Goal: Task Accomplishment & Management: Manage account settings

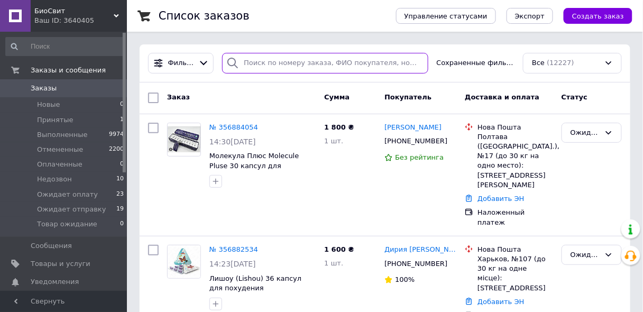
click at [291, 65] on input "search" at bounding box center [325, 63] width 206 height 21
paste input "+380958577722"
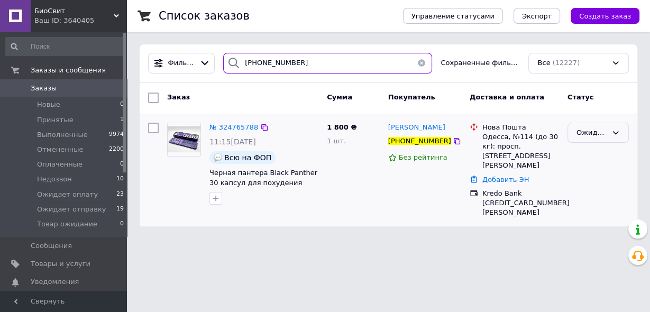
type input "+380958577722"
click at [589, 133] on div "Ожидает оплату" at bounding box center [591, 132] width 31 height 11
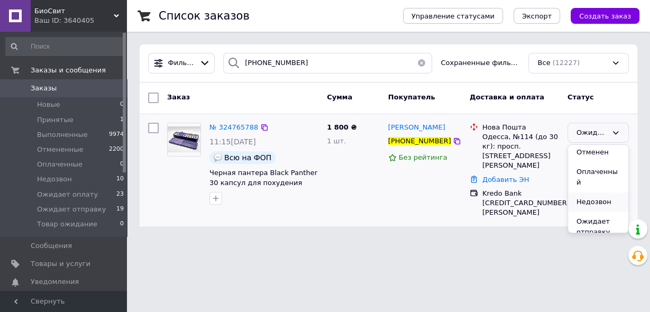
scroll to position [69, 0]
click at [594, 190] on li "Ожидает отправку" at bounding box center [598, 198] width 60 height 30
click at [586, 134] on div "Ожидает отправку" at bounding box center [591, 132] width 31 height 11
click at [79, 89] on span "Заказы" at bounding box center [64, 89] width 67 height 10
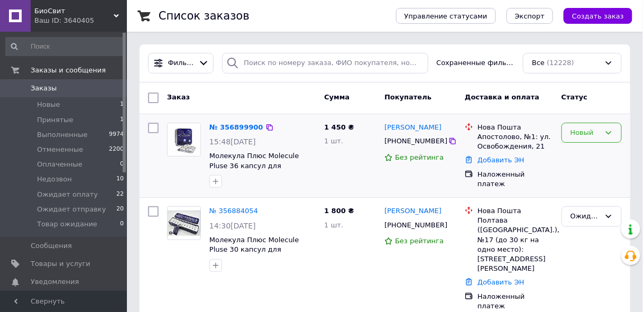
click at [580, 134] on div "Новый" at bounding box center [586, 132] width 30 height 11
click at [581, 155] on li "Принят" at bounding box center [591, 155] width 59 height 20
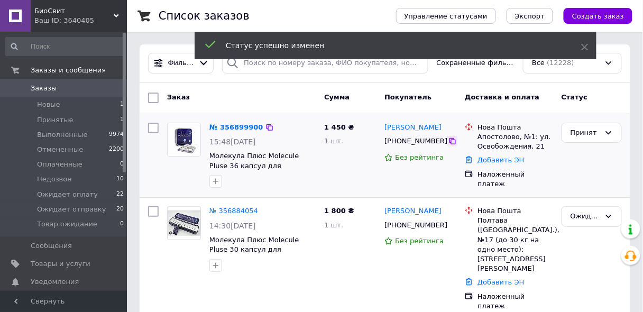
click at [449, 144] on icon at bounding box center [452, 141] width 6 height 6
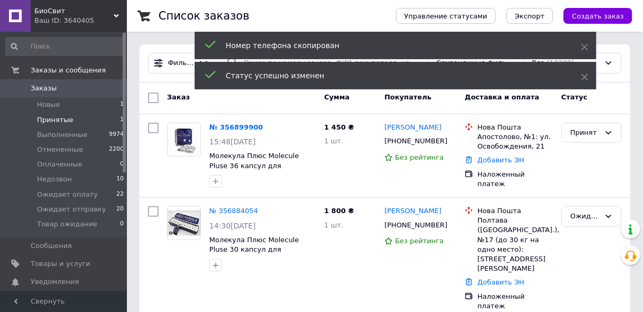
click at [60, 121] on span "Принятые" at bounding box center [55, 120] width 36 height 10
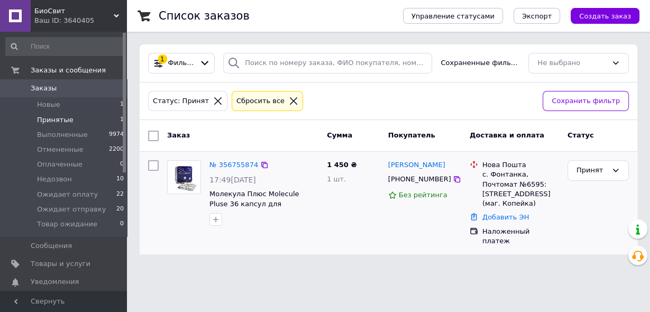
click at [586, 219] on div "Принят" at bounding box center [598, 203] width 70 height 94
click at [454, 177] on icon at bounding box center [457, 179] width 6 height 6
click at [587, 188] on div "Принят" at bounding box center [598, 203] width 70 height 94
click at [578, 169] on div "Принят" at bounding box center [591, 170] width 31 height 11
drag, startPoint x: 587, startPoint y: 247, endPoint x: 492, endPoint y: 247, distance: 95.2
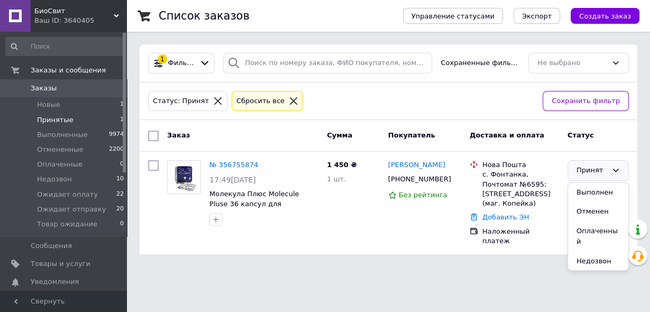
click at [587, 252] on li "Недозвон" at bounding box center [598, 262] width 60 height 20
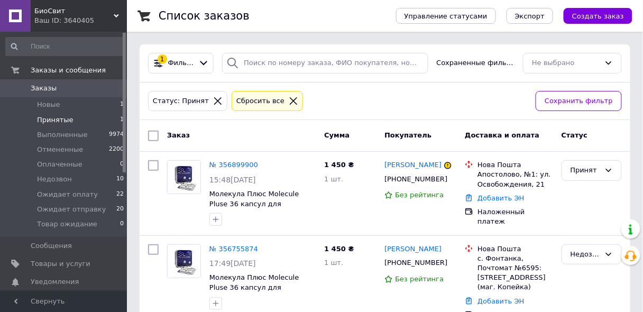
click at [116, 15] on icon at bounding box center [116, 15] width 5 height 5
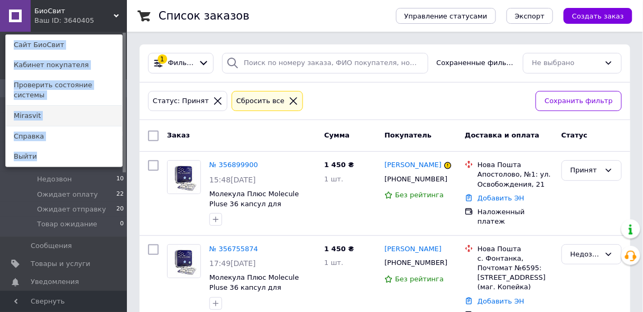
click at [83, 110] on link "Mirasvit" at bounding box center [64, 116] width 116 height 20
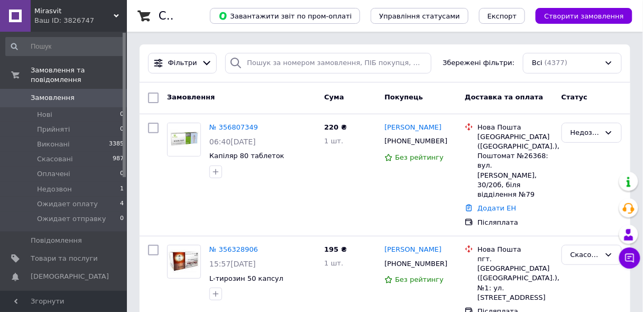
click at [115, 15] on use at bounding box center [116, 15] width 5 height 3
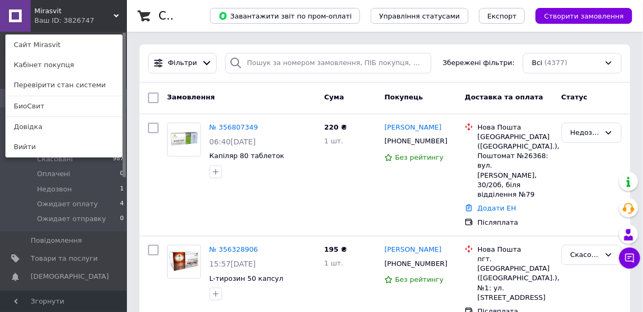
click at [75, 103] on link "БиоСвит" at bounding box center [64, 106] width 116 height 20
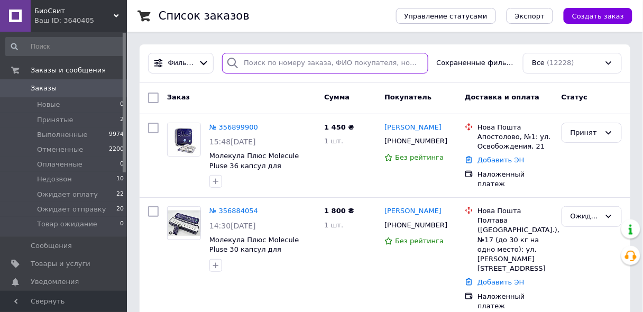
click at [281, 60] on input "search" at bounding box center [325, 63] width 206 height 21
paste input "[PHONE_NUMBER]"
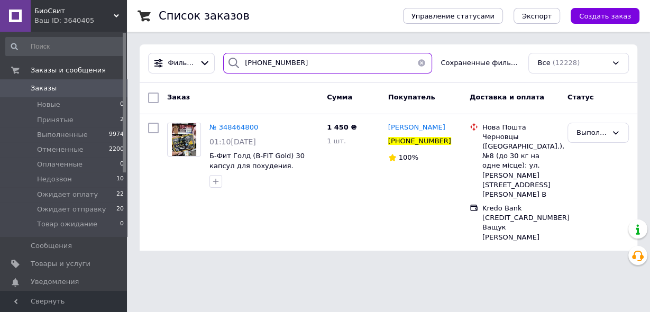
type input "[PHONE_NUMBER]"
click at [230, 130] on span "№ 348464800" at bounding box center [233, 127] width 49 height 8
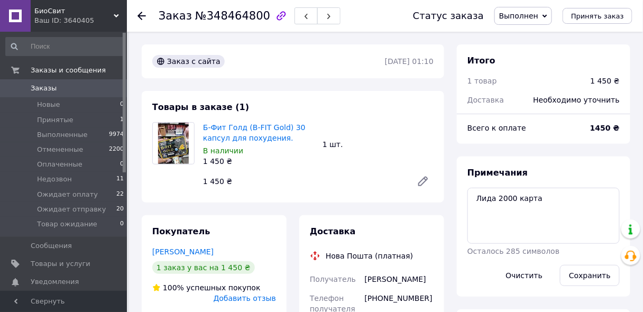
click at [536, 17] on span "Выполнен" at bounding box center [518, 16] width 39 height 8
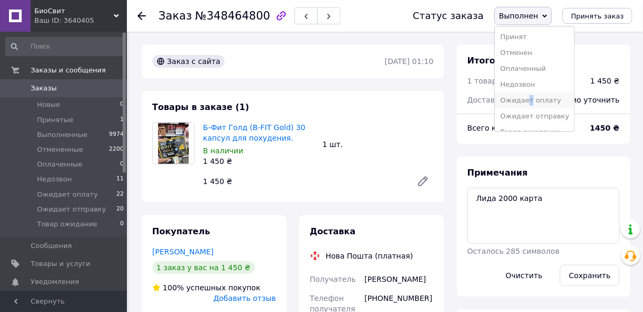
click at [540, 99] on li "Ожидает оплату" at bounding box center [535, 101] width 80 height 16
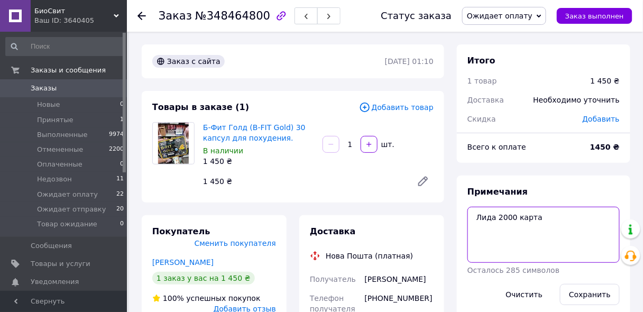
drag, startPoint x: 476, startPoint y: 200, endPoint x: 510, endPoint y: 201, distance: 34.4
click at [510, 201] on div "Примечания Лида 2000 карта Осталось 285 символов Очистить Сохранить" at bounding box center [543, 245] width 152 height 119
type textarea "карта"
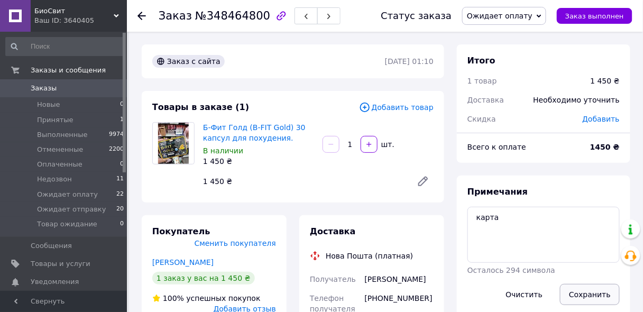
click at [581, 294] on button "Сохранить" at bounding box center [590, 294] width 60 height 21
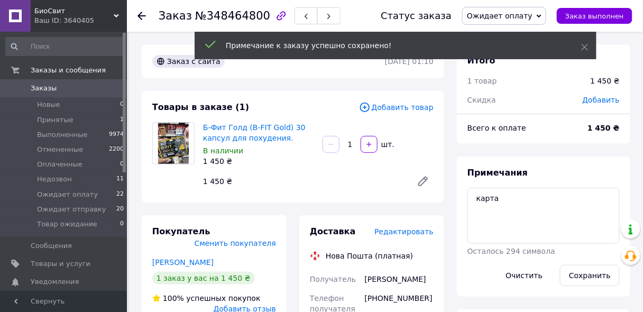
click at [399, 110] on span "Добавить товар" at bounding box center [396, 108] width 75 height 12
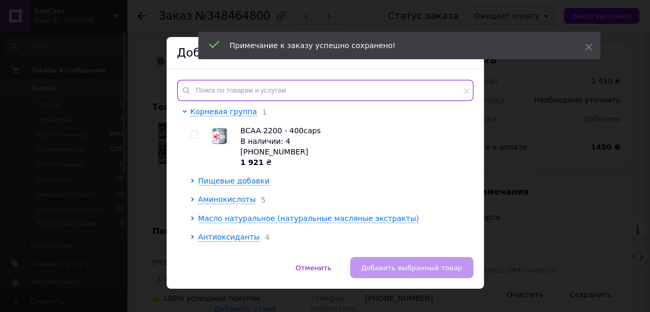
click at [307, 97] on input "text" at bounding box center [325, 90] width 296 height 21
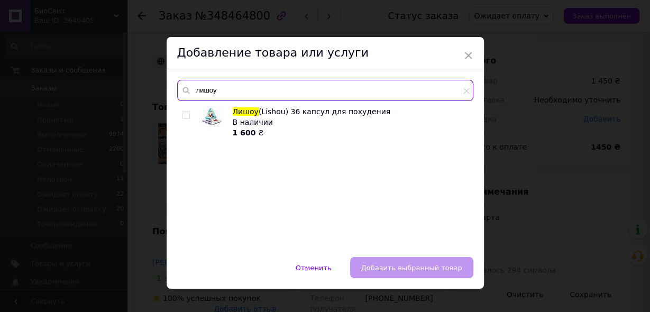
type input "лишоу"
click at [184, 112] on input "checkbox" at bounding box center [185, 115] width 7 height 7
checkbox input "true"
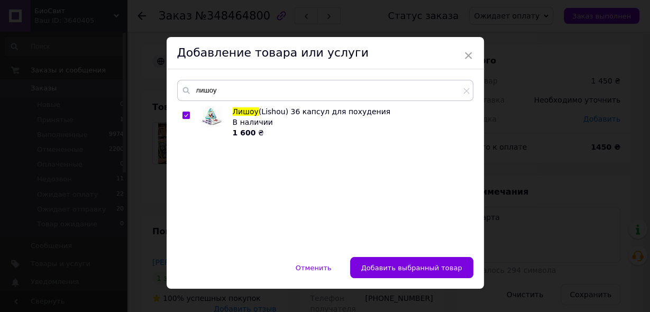
click at [384, 267] on span "Добавить выбранный товар" at bounding box center [411, 268] width 101 height 8
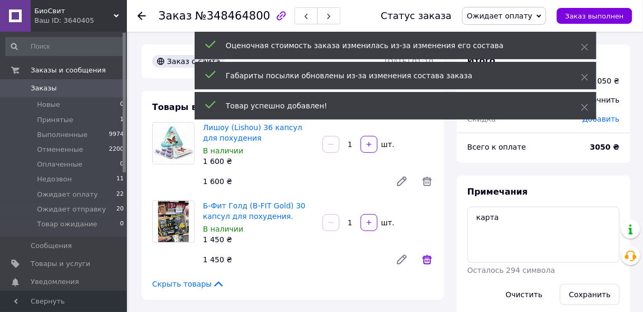
click at [428, 260] on icon at bounding box center [427, 259] width 13 height 13
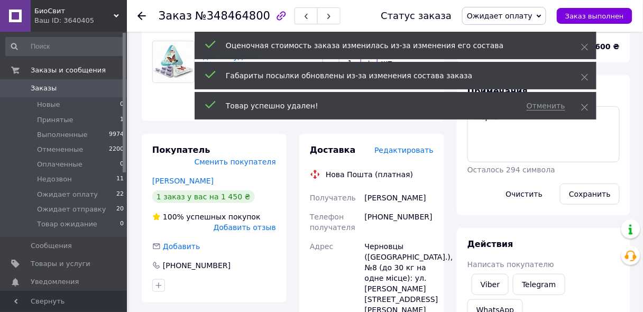
scroll to position [85, 0]
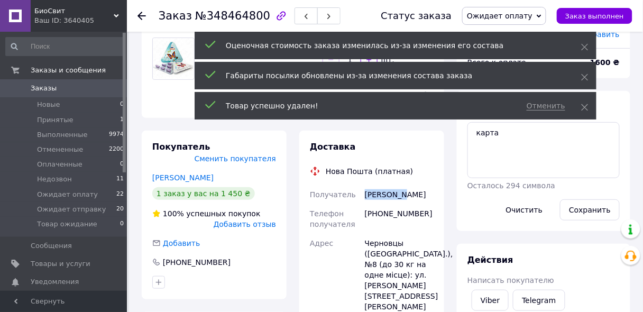
drag, startPoint x: 365, startPoint y: 195, endPoint x: 403, endPoint y: 196, distance: 38.1
click at [403, 196] on div "Піц Ірина" at bounding box center [399, 194] width 73 height 19
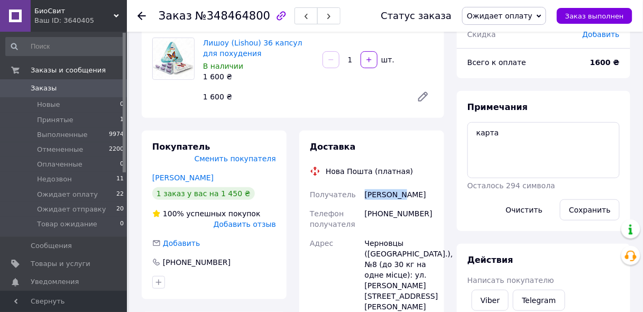
copy div "Піц Ірина"
click at [314, 278] on div "Адрес" at bounding box center [335, 280] width 55 height 93
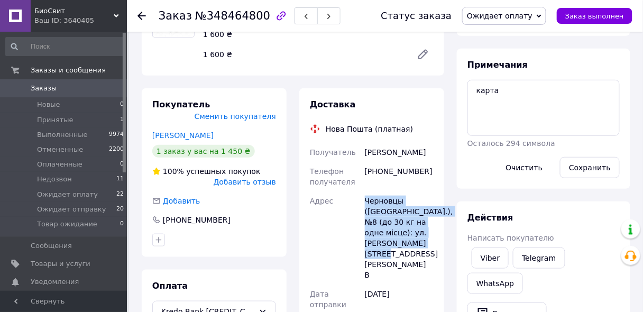
drag, startPoint x: 365, startPoint y: 199, endPoint x: 398, endPoint y: 251, distance: 60.9
click at [398, 251] on div "Черновцы (Черновицкая обл.), №8 (до 30 кг на одне місце): ул. Героев Майдана, 1…" at bounding box center [399, 237] width 73 height 93
copy div "Черновцы (Черновицкая обл.), №8 (до 30 кг на одне місце): ул. Героев Майдана, 1…"
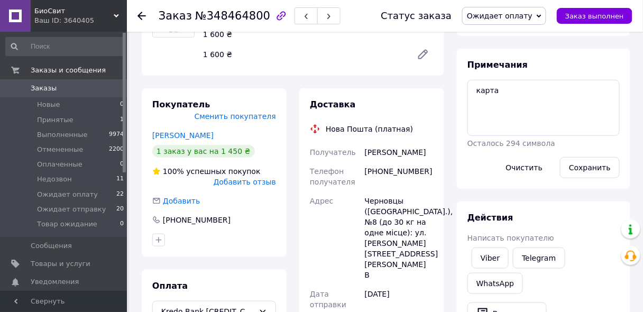
click at [290, 288] on div "Покупатель Сменить покупателя Піц Ірина 1 заказ у вас на 1 450 ₴ 100% успешных …" at bounding box center [214, 234] width 158 height 293
click at [85, 93] on span "Заказы" at bounding box center [64, 89] width 67 height 10
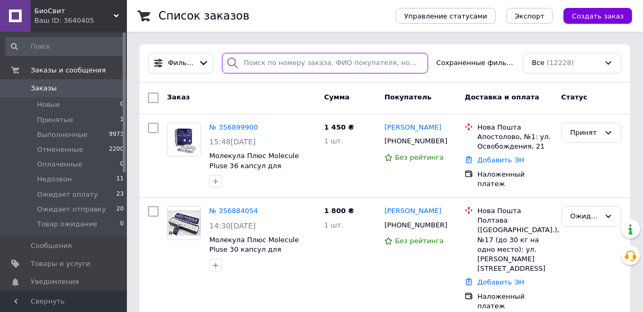
click at [268, 66] on input "search" at bounding box center [325, 63] width 206 height 21
paste input "+380990271478"
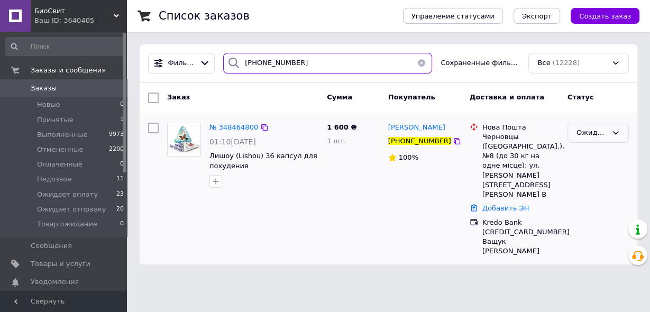
type input "+380990271478"
click at [576, 133] on div "Ожидает оплату" at bounding box center [597, 133] width 61 height 21
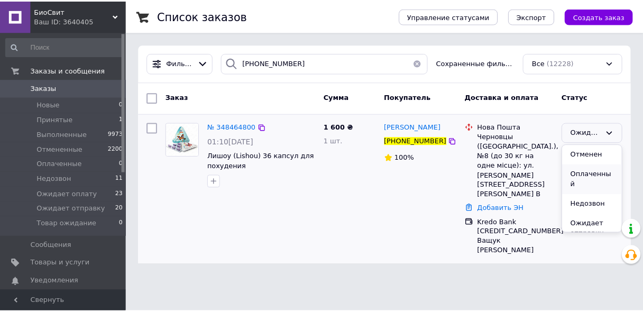
scroll to position [69, 0]
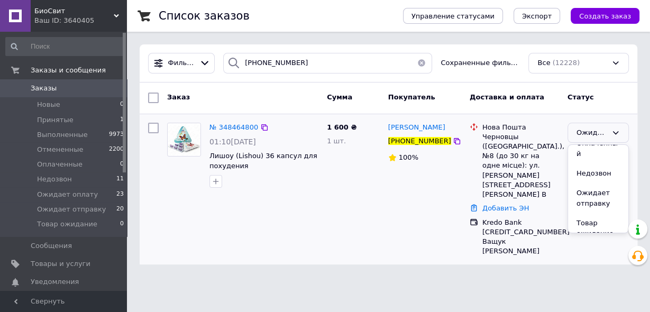
click at [595, 187] on li "Ожидает отправку" at bounding box center [598, 198] width 60 height 30
click at [584, 180] on div "Ожидает оплату" at bounding box center [598, 189] width 70 height 142
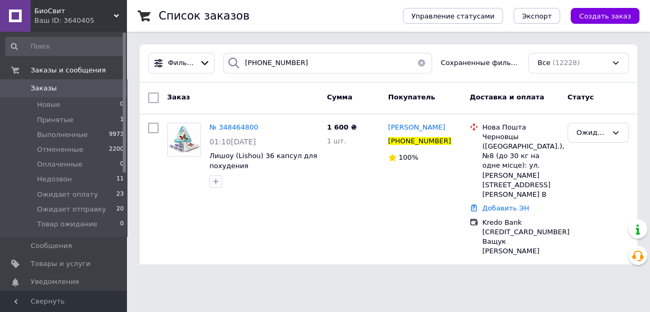
click at [420, 62] on button "button" at bounding box center [421, 63] width 21 height 21
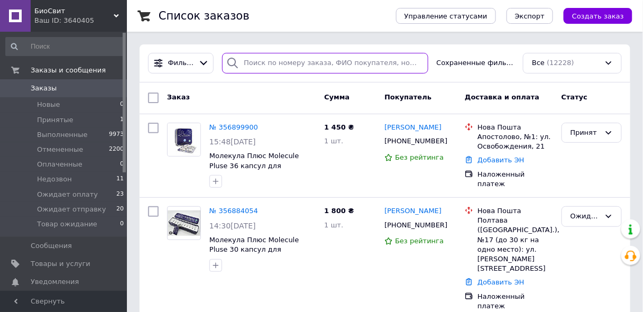
click at [271, 61] on input "search" at bounding box center [325, 63] width 206 height 21
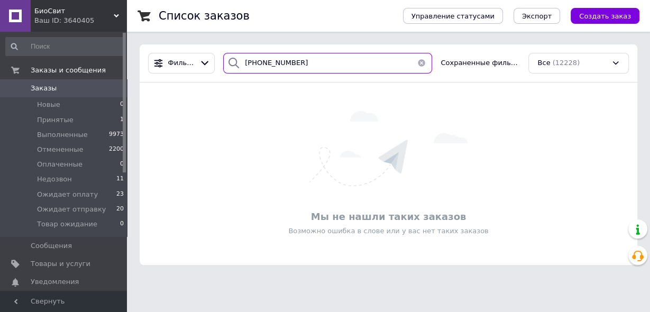
type input "[PHONE_NUMBER]"
click at [591, 159] on div "Мы не нашли таких заказов Возможно ошибка в слове или у вас нет таких заказов" at bounding box center [389, 173] width 498 height 161
click at [261, 64] on input "[PHONE_NUMBER]" at bounding box center [327, 63] width 209 height 21
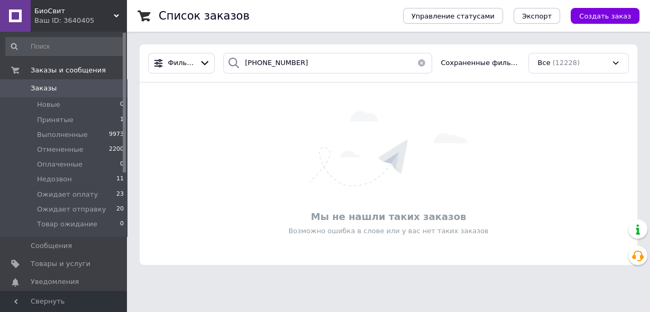
click at [588, 100] on div "Мы не нашли таких заказов Возможно ошибка в слове или у вас нет таких заказов" at bounding box center [389, 173] width 498 height 161
click at [606, 17] on span "Создать заказ" at bounding box center [605, 16] width 52 height 8
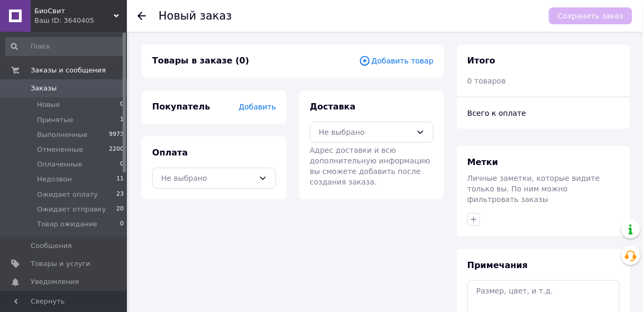
click at [390, 61] on span "Добавить товар" at bounding box center [396, 61] width 75 height 12
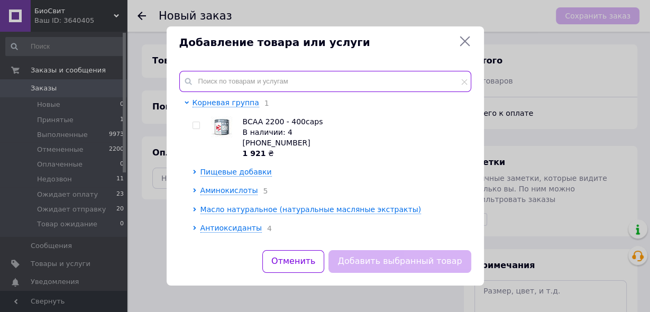
click at [253, 81] on input "text" at bounding box center [325, 81] width 292 height 21
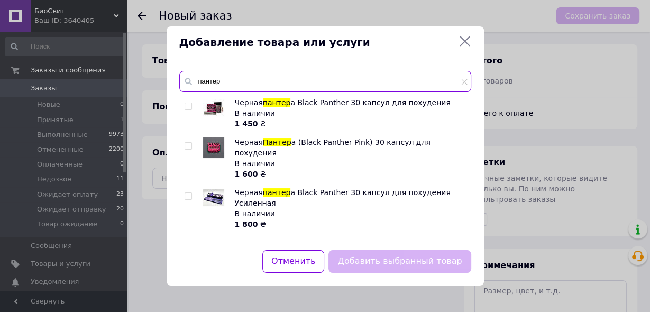
type input "пантер"
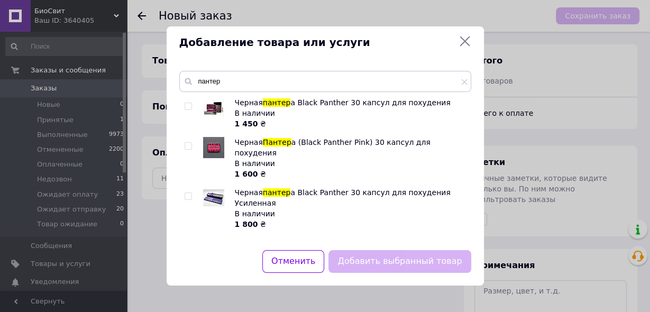
click at [186, 193] on input "checkbox" at bounding box center [188, 196] width 7 height 7
checkbox input "true"
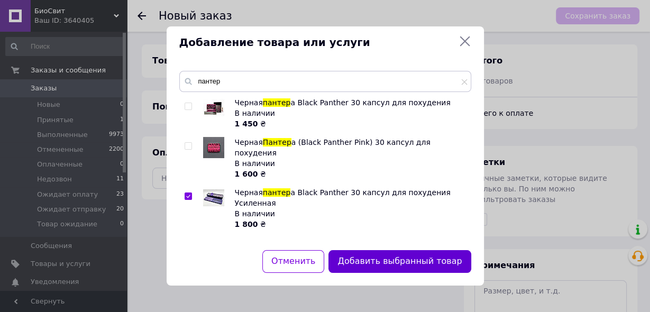
click at [390, 262] on button "Добавить выбранный товар" at bounding box center [399, 261] width 142 height 23
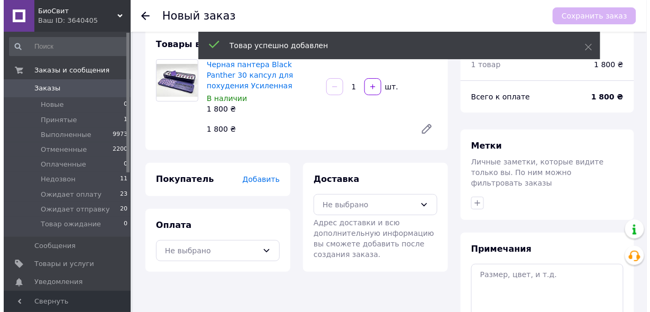
scroll to position [42, 0]
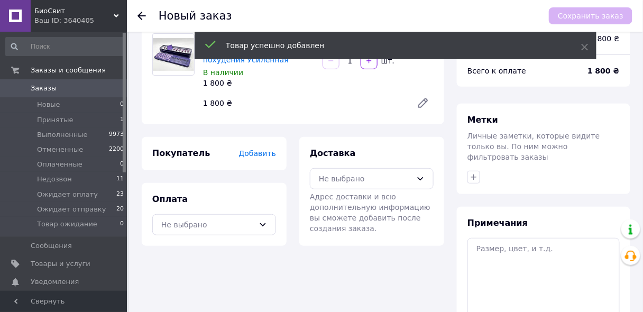
click at [261, 154] on span "Добавить" at bounding box center [257, 153] width 37 height 8
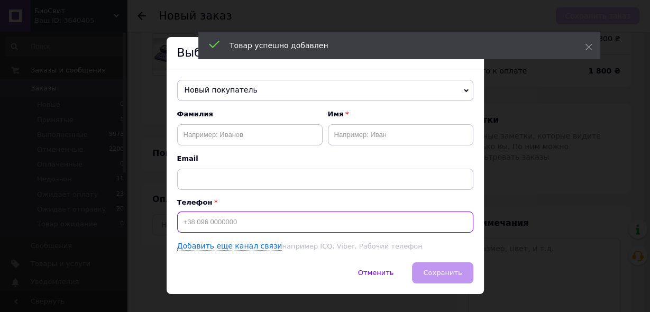
click at [219, 221] on input at bounding box center [325, 222] width 296 height 21
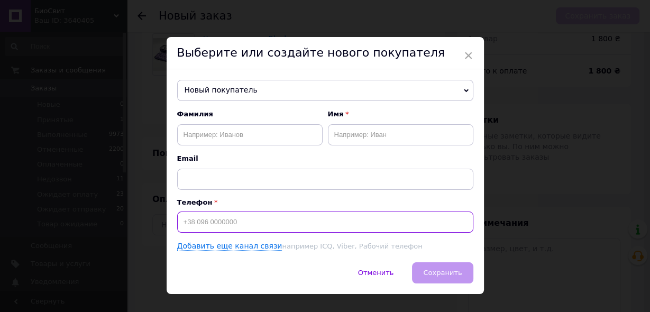
paste input "[PHONE_NUMBER]"
type input "[PHONE_NUMBER]"
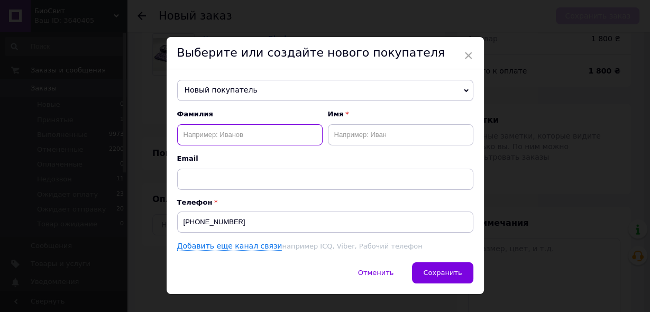
click at [261, 130] on input "text" at bounding box center [249, 134] width 145 height 21
paste input "Данько Мирослава"
click at [234, 133] on input "Данько Мирослава" at bounding box center [249, 134] width 145 height 21
type input "Данько"
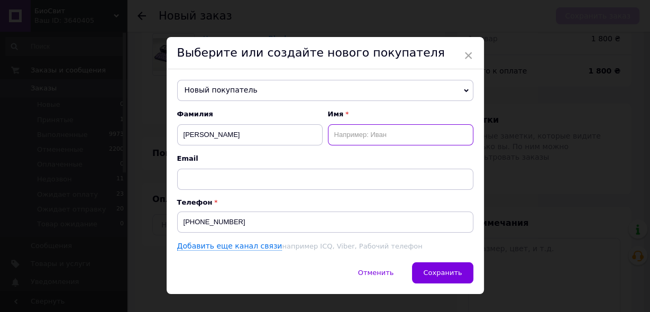
click at [341, 137] on input "text" at bounding box center [400, 134] width 145 height 21
paste input "Мирослава"
type input "Мирослава"
drag, startPoint x: 432, startPoint y: 269, endPoint x: 419, endPoint y: 252, distance: 21.2
click at [433, 270] on span "Сохранить" at bounding box center [442, 273] width 39 height 8
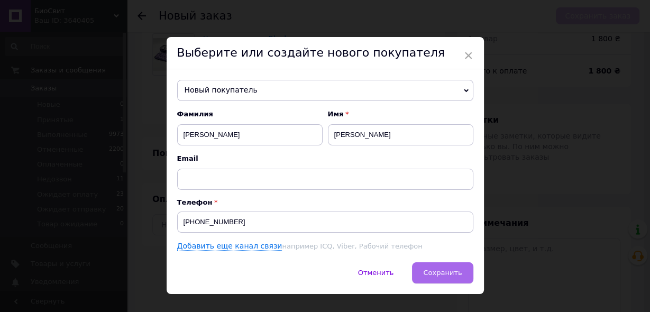
click at [433, 271] on span "Сохранить" at bounding box center [442, 273] width 39 height 8
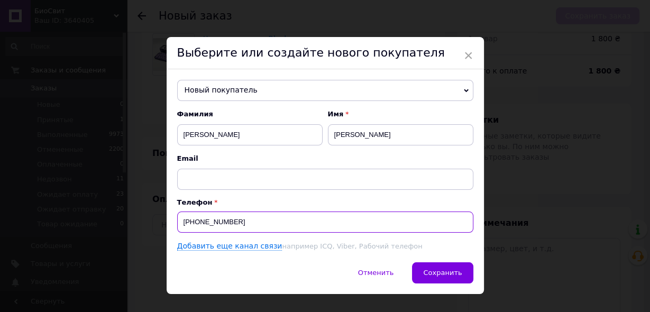
click at [213, 222] on input "[PHONE_NUMBER]" at bounding box center [325, 222] width 296 height 21
click at [212, 222] on input "[PHONE_NUMBER]" at bounding box center [325, 222] width 296 height 21
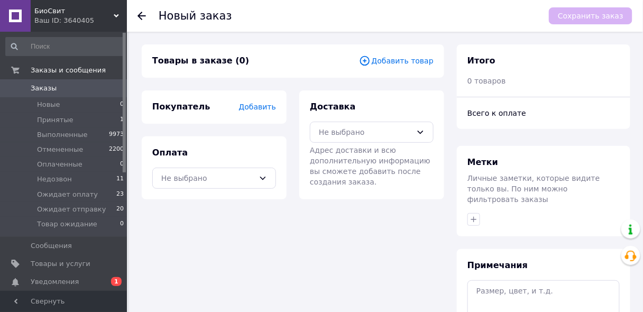
click at [389, 62] on span "Добавить товар" at bounding box center [396, 61] width 75 height 12
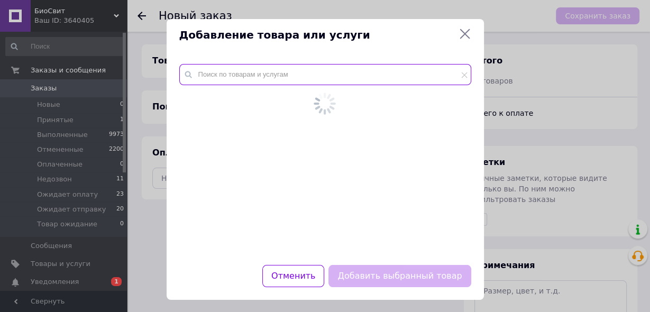
click at [281, 73] on input "text" at bounding box center [325, 74] width 292 height 21
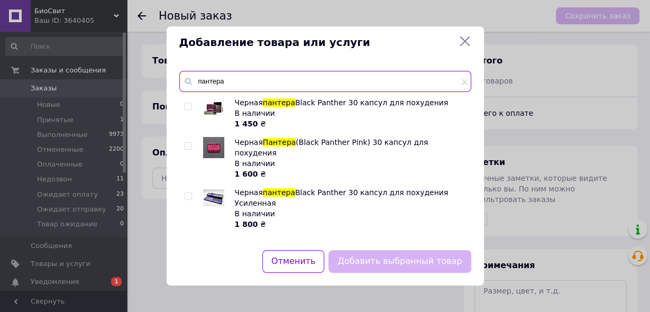
type input "пантера"
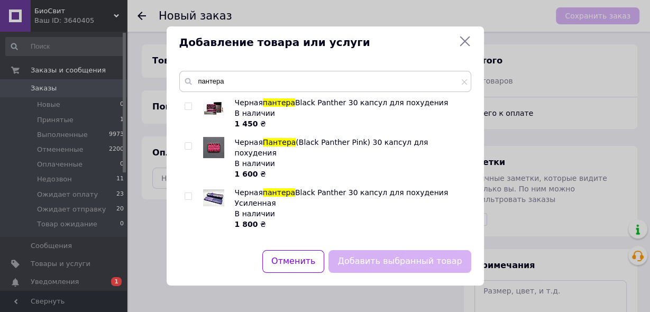
click at [189, 193] on input "checkbox" at bounding box center [188, 196] width 7 height 7
checkbox input "true"
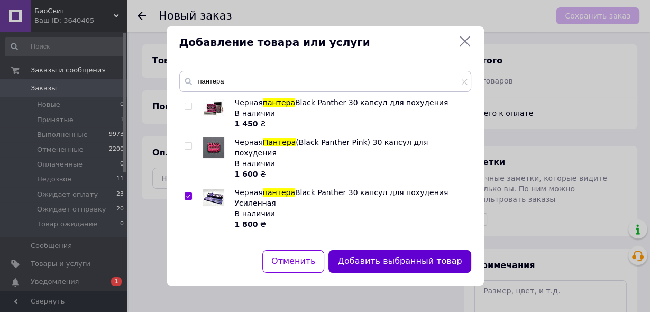
click at [358, 266] on button "Добавить выбранный товар" at bounding box center [399, 261] width 142 height 23
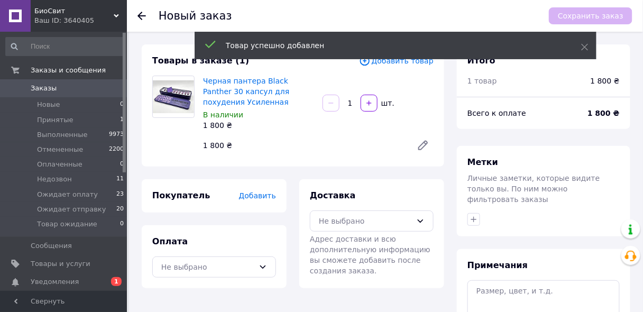
click at [262, 196] on span "Добавить" at bounding box center [257, 195] width 37 height 8
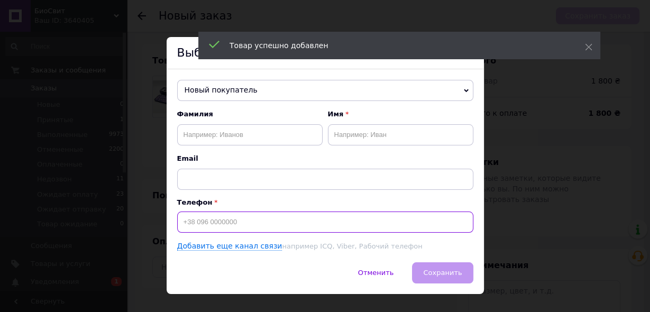
click at [235, 226] on input at bounding box center [325, 222] width 296 height 21
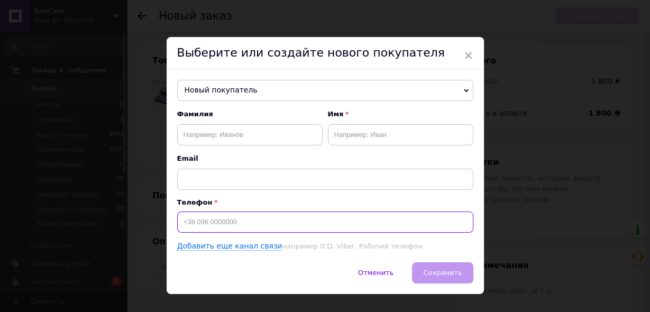
paste input "[PHONE_NUMBER]"
type input "[PHONE_NUMBER]"
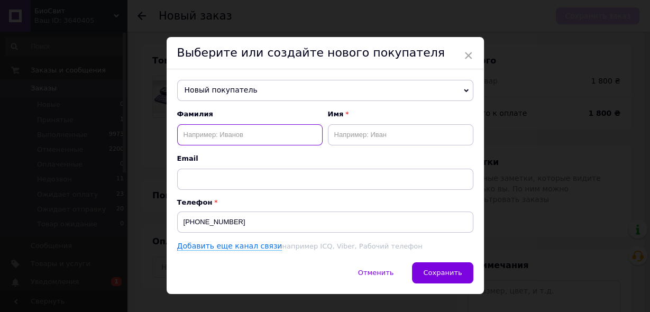
click at [215, 137] on input "text" at bounding box center [249, 134] width 145 height 21
paste input "Данько Мирослава"
click at [230, 136] on input "Данько Мирослава" at bounding box center [249, 134] width 145 height 21
type input "Данько"
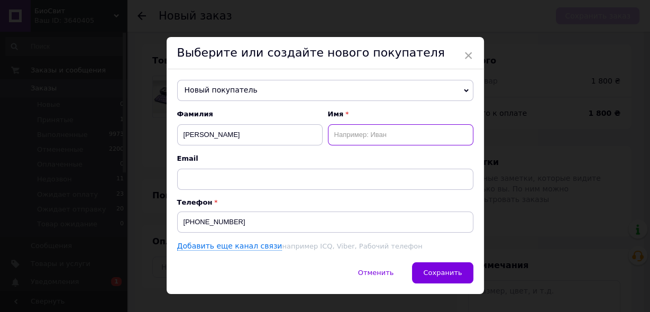
click at [343, 138] on input "text" at bounding box center [400, 134] width 145 height 21
paste input "Мирослава"
type input "Мирослава"
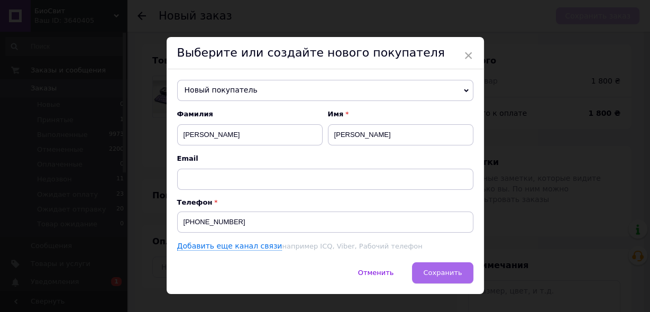
click at [438, 272] on span "Сохранить" at bounding box center [442, 273] width 39 height 8
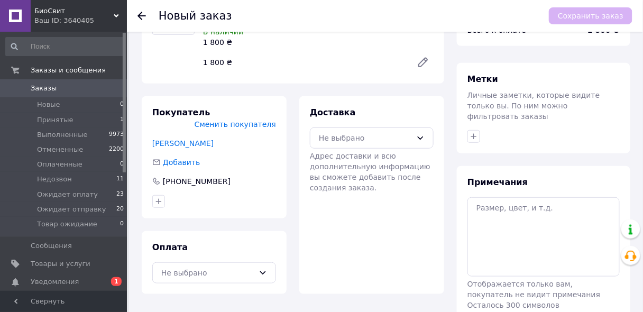
scroll to position [85, 0]
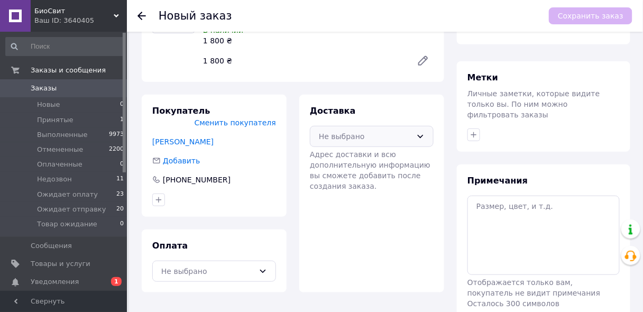
click at [372, 136] on div "Не выбрано" at bounding box center [365, 137] width 93 height 12
click at [361, 178] on span "Нова Пошта (платная)" at bounding box center [380, 179] width 90 height 11
click at [255, 261] on div "Не выбрано" at bounding box center [214, 271] width 124 height 21
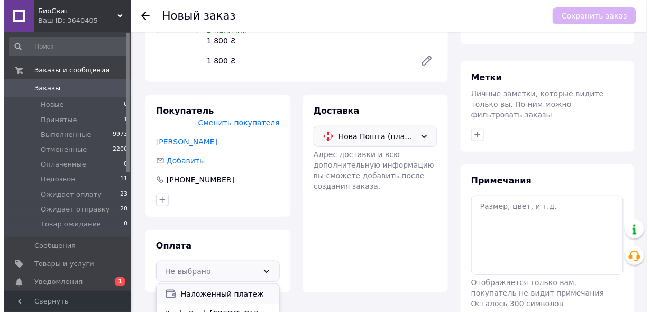
scroll to position [123, 0]
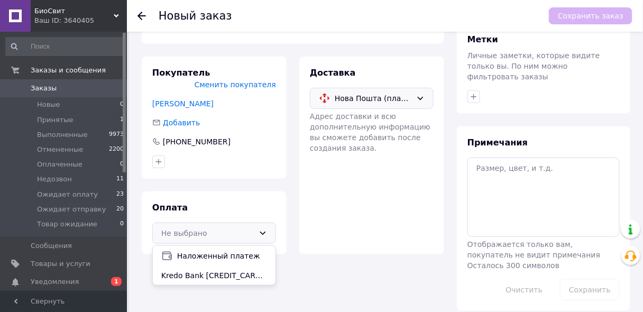
click at [225, 270] on span "Kredo Bank [CREDIT_CARD_NUMBER] [PERSON_NAME]" at bounding box center [214, 275] width 106 height 11
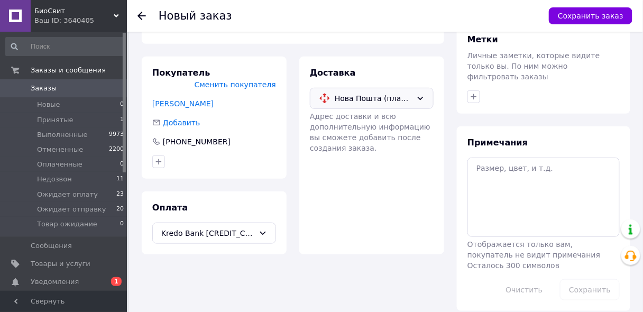
drag, startPoint x: 574, startPoint y: 17, endPoint x: 502, endPoint y: 64, distance: 86.1
click at [574, 17] on button "Сохранить заказ" at bounding box center [591, 15] width 84 height 17
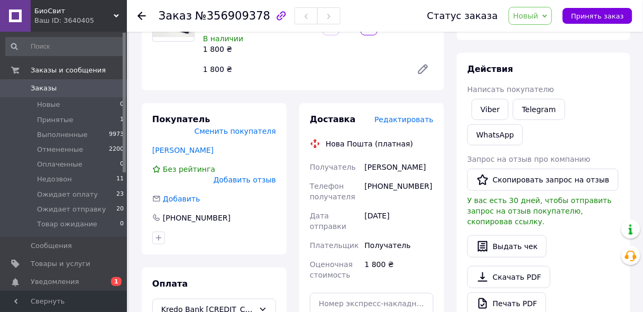
click at [291, 282] on div "Покупатель Сменить покупателя Данько Мирослава Без рейтинга Добавить отзыв Доба…" at bounding box center [214, 250] width 158 height 294
drag, startPoint x: 529, startPoint y: 19, endPoint x: 530, endPoint y: 51, distance: 32.3
click at [529, 19] on span "Новый" at bounding box center [525, 16] width 25 height 8
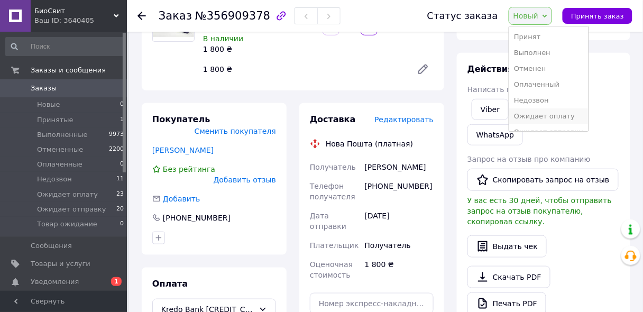
click at [540, 115] on li "Ожидает оплату" at bounding box center [549, 116] width 80 height 16
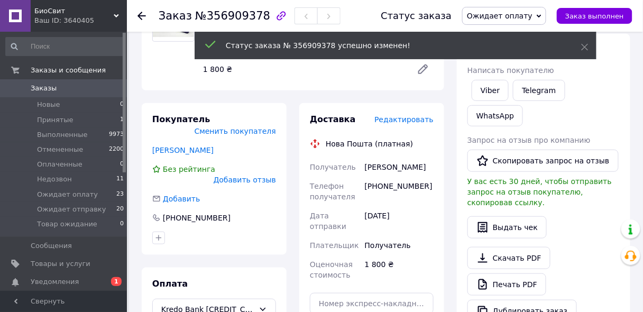
click at [407, 123] on span "Редактировать" at bounding box center [403, 119] width 59 height 8
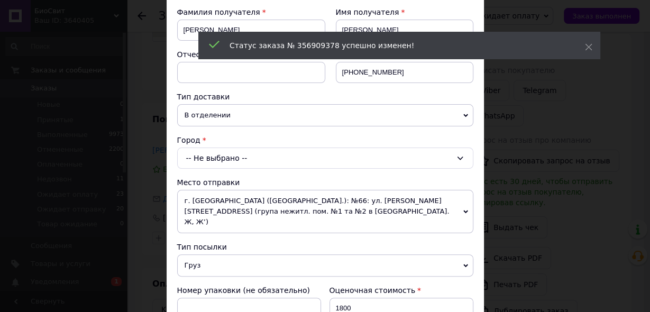
scroll to position [169, 0]
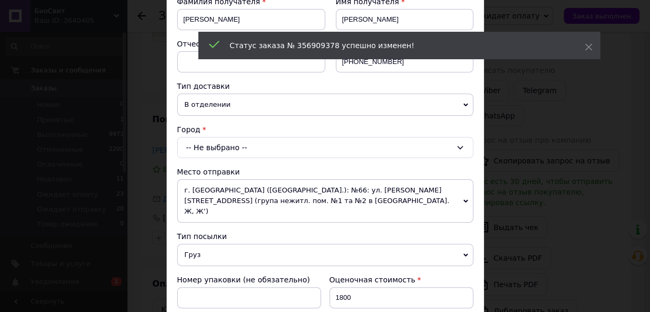
click at [241, 145] on div "-- Не выбрано --" at bounding box center [325, 147] width 296 height 21
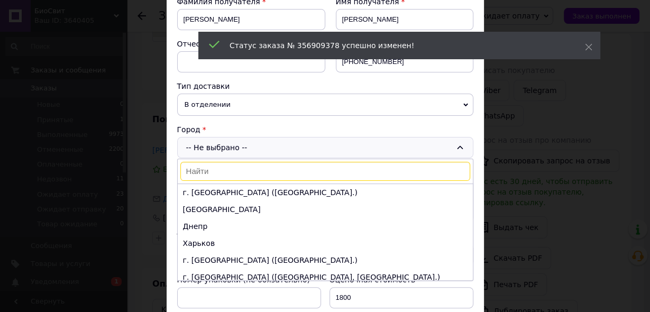
click at [233, 170] on input at bounding box center [325, 171] width 290 height 19
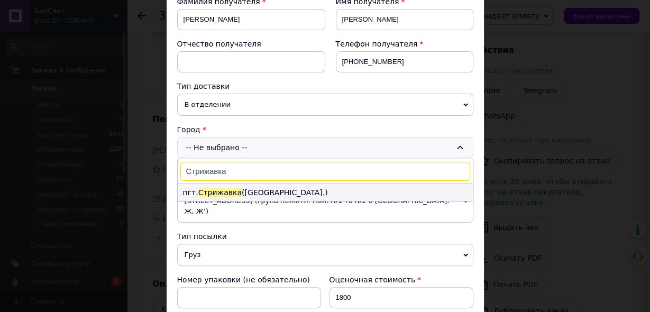
type input "Стрижавка"
click at [252, 190] on li "пгт. Стрижавка (Винницкая обл.)" at bounding box center [325, 192] width 295 height 17
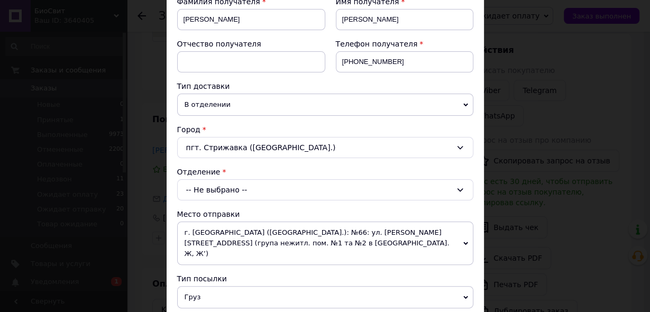
click at [264, 191] on div "-- Не выбрано --" at bounding box center [325, 189] width 296 height 21
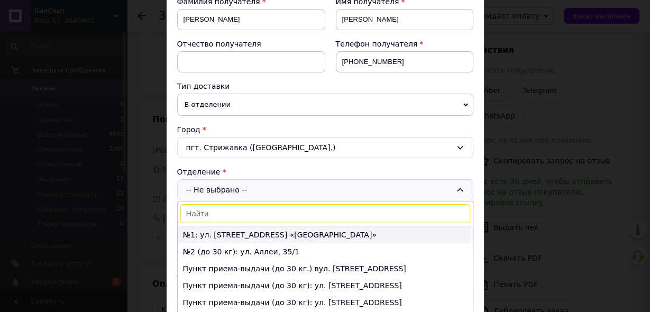
click at [282, 231] on li "№1: ул. Киевская, 224, корпус 4 «Кемпинг Сити»" at bounding box center [325, 234] width 295 height 17
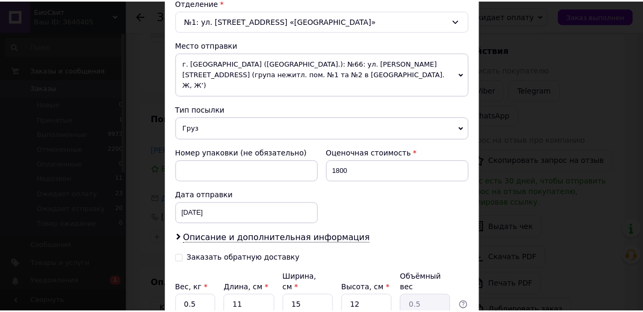
scroll to position [415, 0]
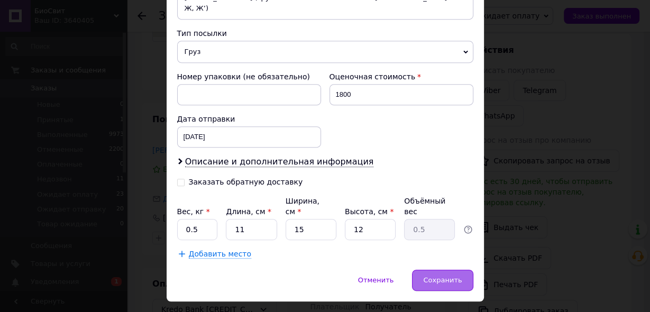
click at [431, 276] on span "Сохранить" at bounding box center [442, 280] width 39 height 8
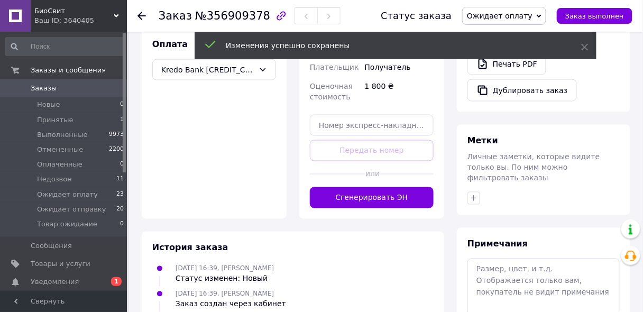
scroll to position [377, 0]
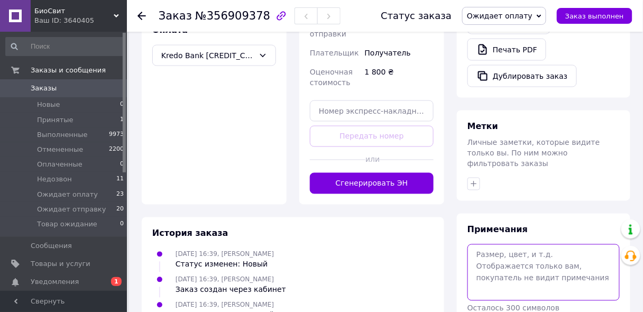
click at [495, 244] on textarea at bounding box center [543, 272] width 152 height 56
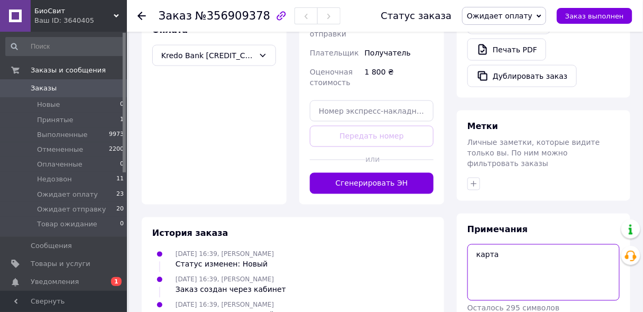
type textarea "карта"
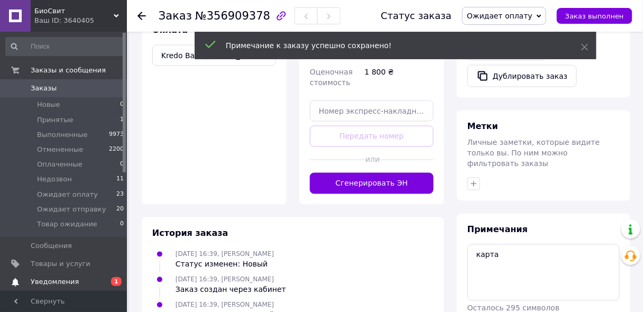
click at [69, 283] on span "Уведомления" at bounding box center [55, 282] width 48 height 10
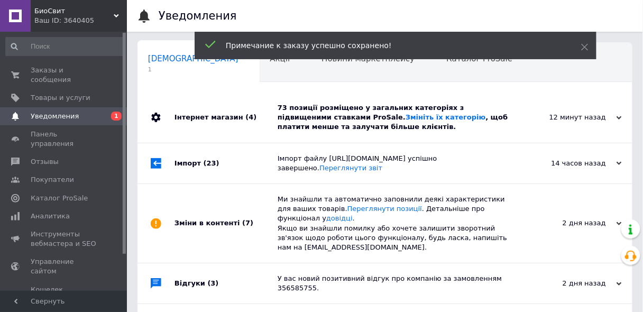
scroll to position [0, 5]
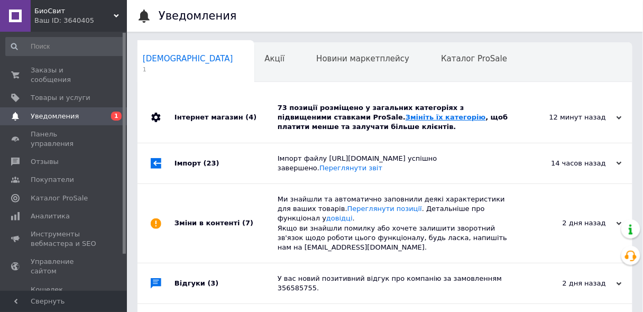
click at [406, 121] on link "Змініть їх категорію" at bounding box center [446, 117] width 80 height 8
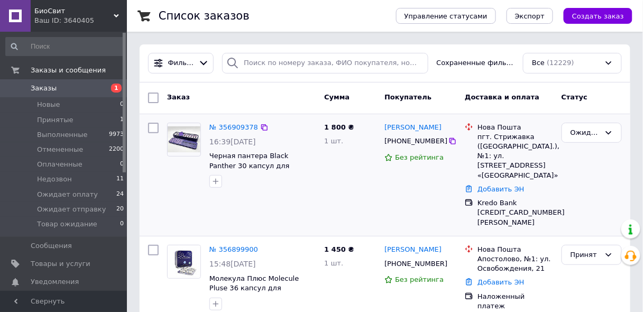
click at [609, 166] on div "Ожидает оплату" at bounding box center [591, 174] width 69 height 113
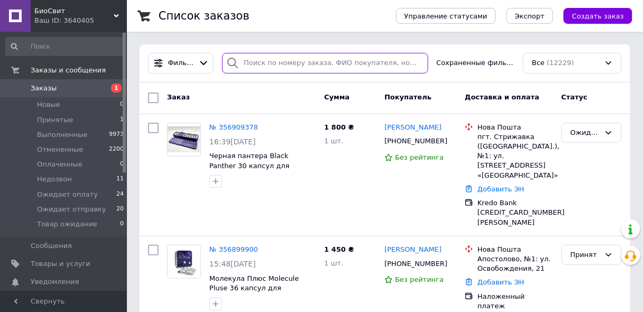
click at [285, 64] on input "search" at bounding box center [325, 63] width 206 height 21
paste input "[PHONE_NUMBER]"
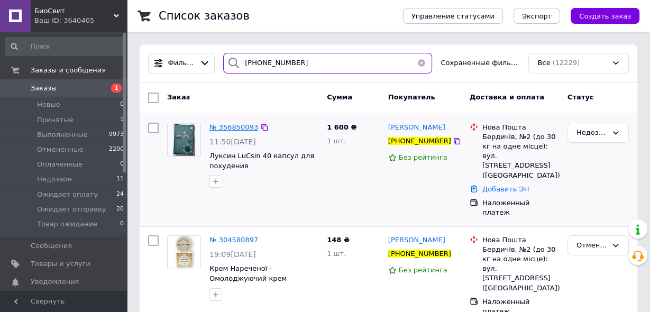
type input "[PHONE_NUMBER]"
click at [237, 128] on span "№ 356850093" at bounding box center [233, 127] width 49 height 8
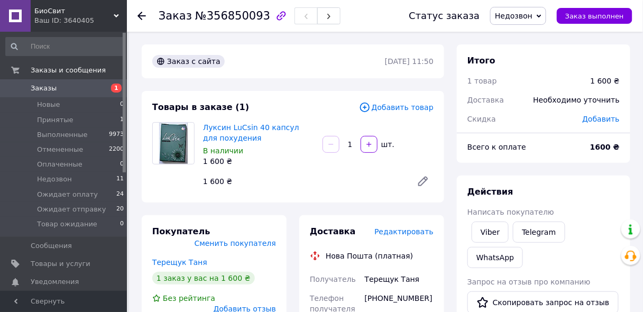
click at [524, 16] on span "Недозвон" at bounding box center [514, 16] width 38 height 8
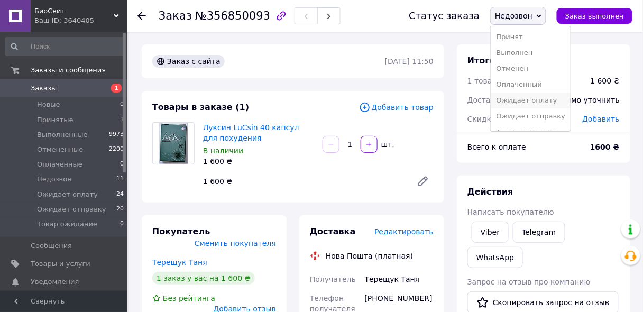
click at [527, 97] on li "Ожидает оплату" at bounding box center [531, 101] width 80 height 16
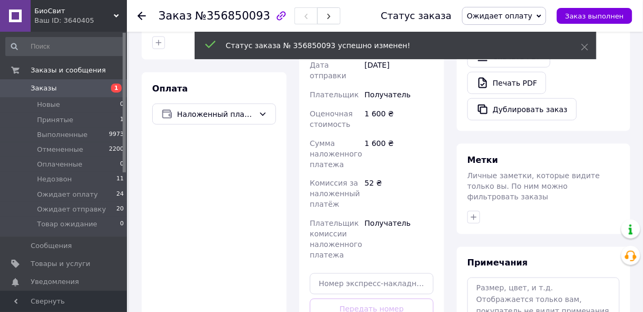
scroll to position [338, 0]
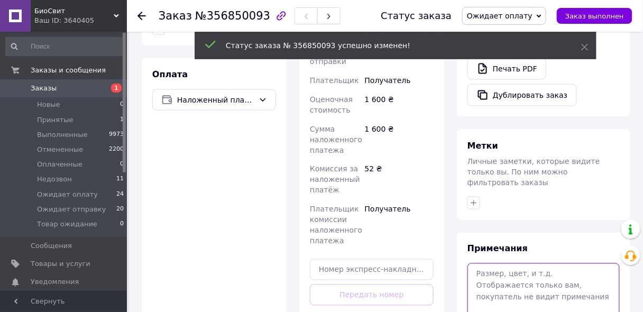
click at [484, 243] on div "Примечания Осталось 300 символов Очистить Сохранить" at bounding box center [543, 302] width 152 height 119
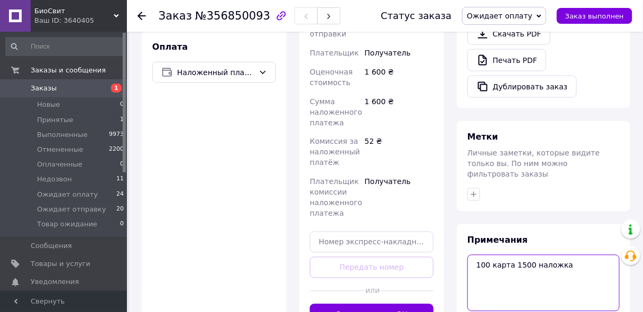
scroll to position [381, 0]
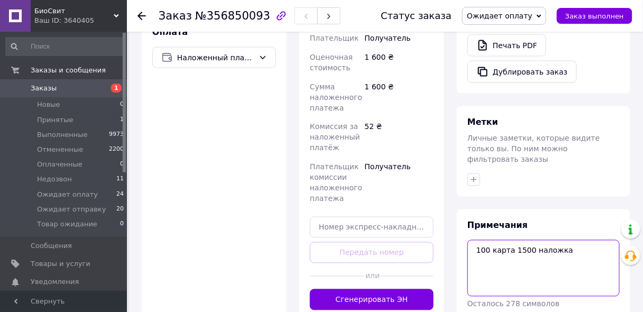
type textarea "100 карта 1500 наложка"
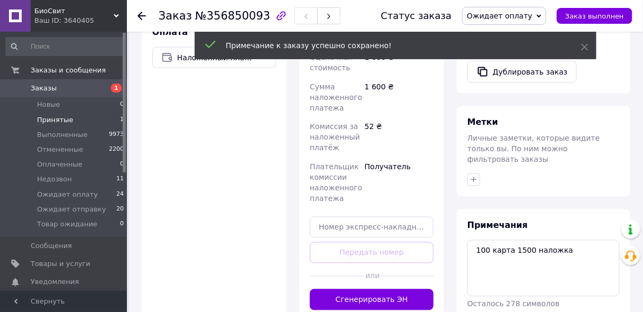
click at [60, 118] on span "Принятые" at bounding box center [55, 120] width 36 height 10
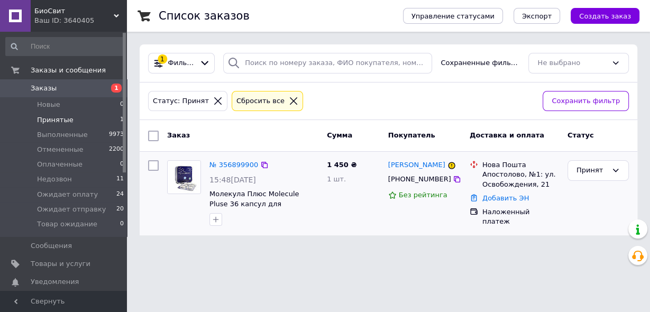
drag, startPoint x: 588, startPoint y: 197, endPoint x: 575, endPoint y: 185, distance: 18.0
click at [589, 197] on div "Принят" at bounding box center [598, 193] width 70 height 75
click at [82, 82] on link "Заказы 1" at bounding box center [65, 88] width 130 height 18
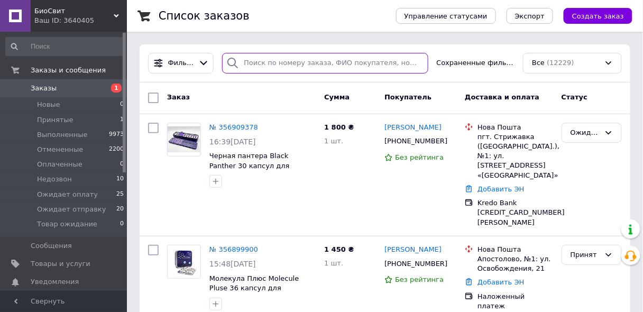
click at [327, 60] on input "search" at bounding box center [325, 63] width 206 height 21
paste input "[PHONE_NUMBER]"
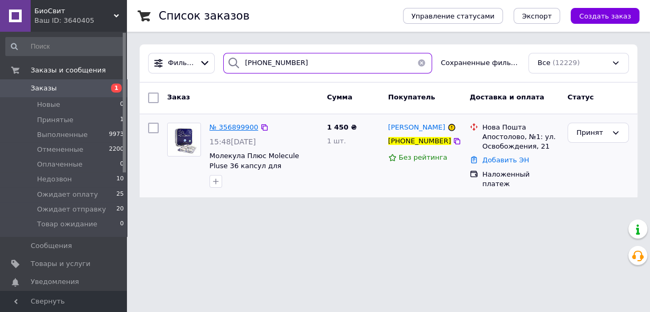
type input "[PHONE_NUMBER]"
click at [242, 125] on span "№ 356899900" at bounding box center [233, 127] width 49 height 8
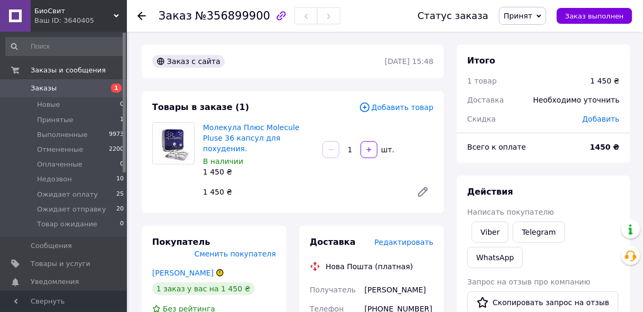
click at [533, 20] on span "Принят" at bounding box center [518, 16] width 29 height 8
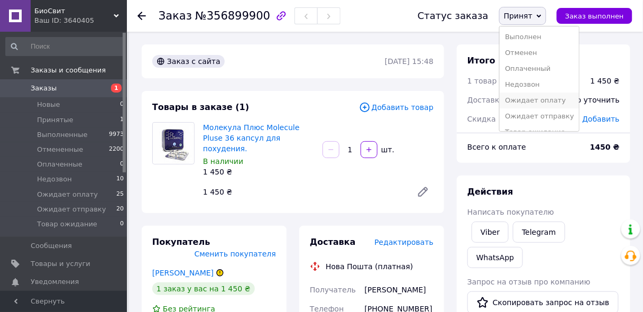
click at [539, 99] on li "Ожидает оплату" at bounding box center [540, 101] width 80 height 16
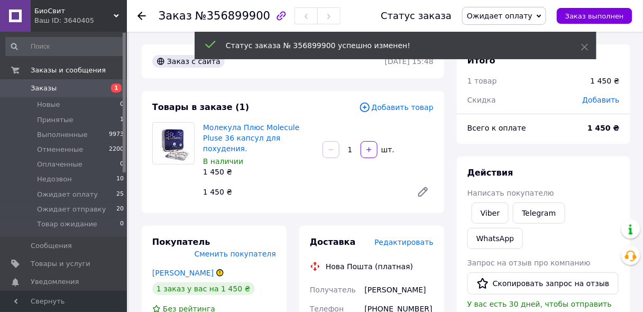
click at [391, 110] on span "Добавить товар" at bounding box center [396, 108] width 75 height 12
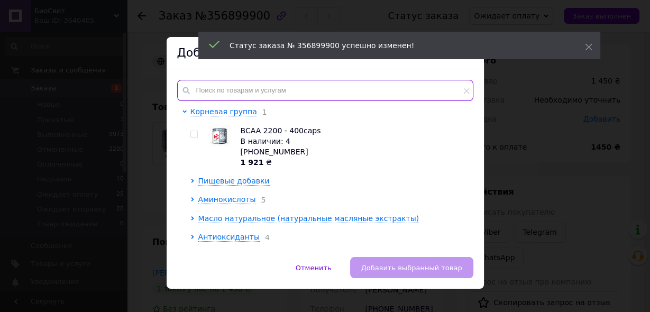
click at [292, 92] on input "text" at bounding box center [325, 90] width 296 height 21
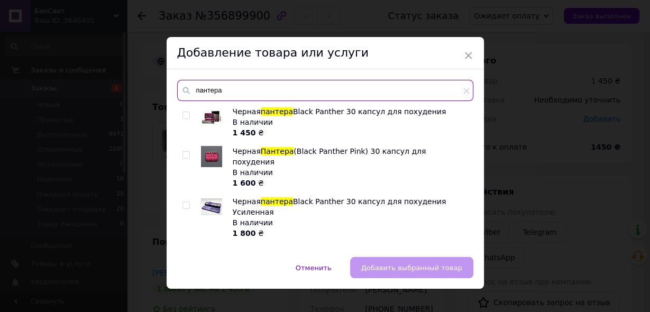
type input "пантера"
drag, startPoint x: 180, startPoint y: 152, endPoint x: 270, endPoint y: 196, distance: 99.3
click at [182, 153] on input "checkbox" at bounding box center [185, 155] width 7 height 7
checkbox input "true"
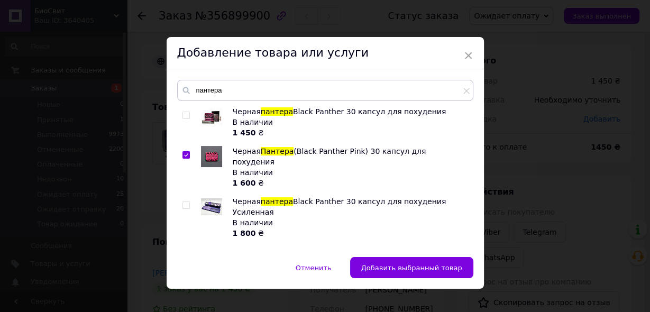
click at [374, 265] on span "Добавить выбранный товар" at bounding box center [411, 268] width 101 height 8
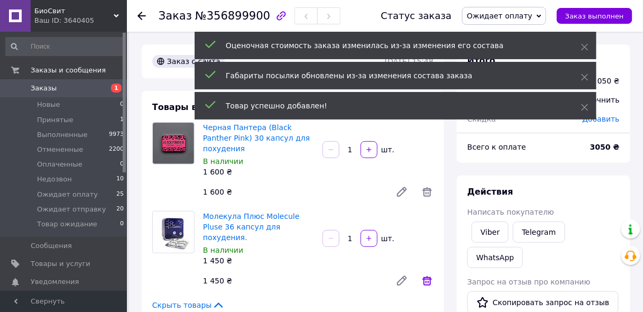
click at [428, 274] on icon at bounding box center [427, 280] width 13 height 13
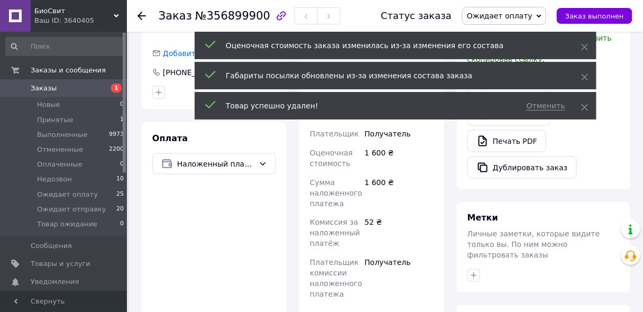
scroll to position [338, 0]
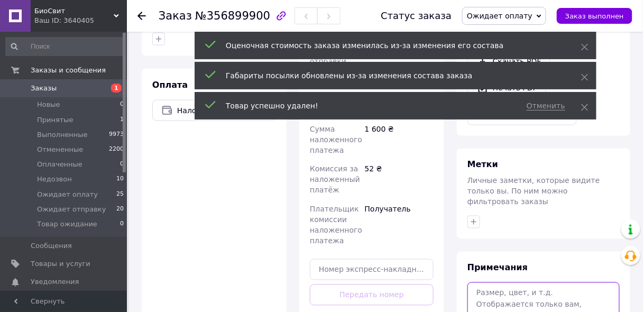
click at [486, 282] on textarea at bounding box center [543, 310] width 152 height 56
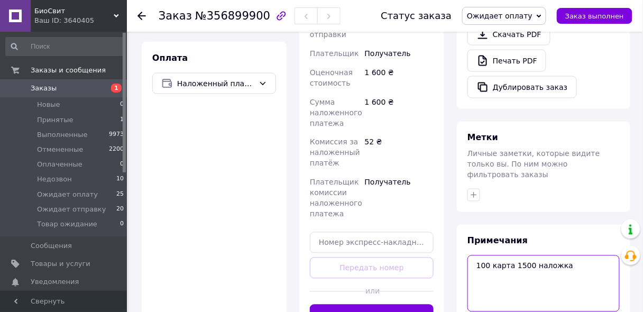
scroll to position [423, 0]
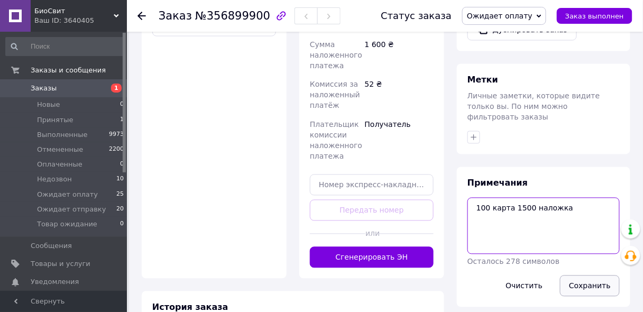
type textarea "100 карта 1500 наложка"
click at [580, 276] on button "Сохранить" at bounding box center [590, 286] width 60 height 21
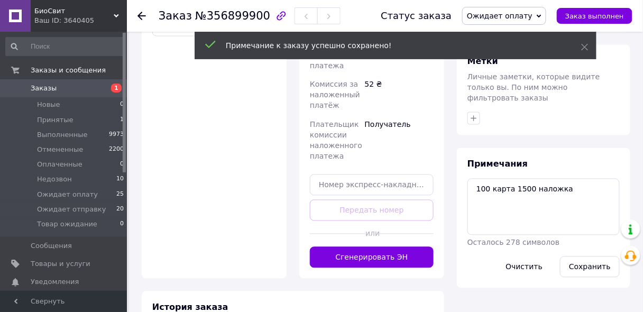
click at [78, 88] on span "Заказы" at bounding box center [64, 89] width 67 height 10
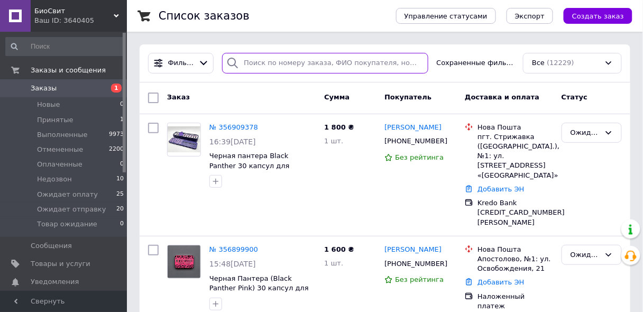
click at [256, 63] on input "search" at bounding box center [325, 63] width 206 height 21
paste input "[PHONE_NUMBER]"
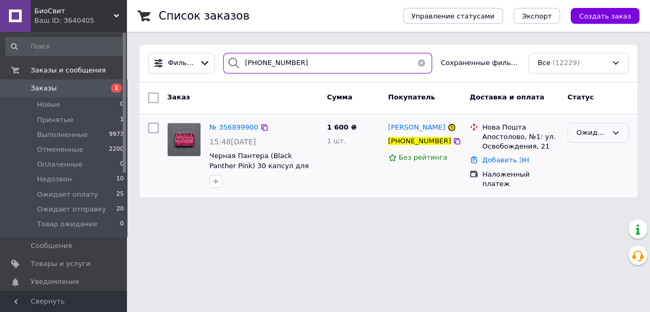
type input "[PHONE_NUMBER]"
click at [584, 129] on div "Ожидает оплату" at bounding box center [591, 132] width 31 height 11
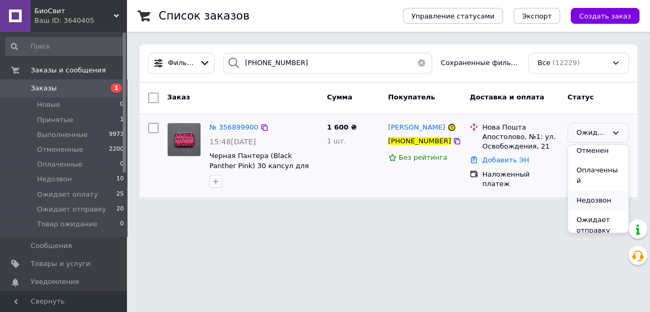
scroll to position [69, 0]
click at [586, 187] on li "Ожидает отправку" at bounding box center [598, 198] width 60 height 30
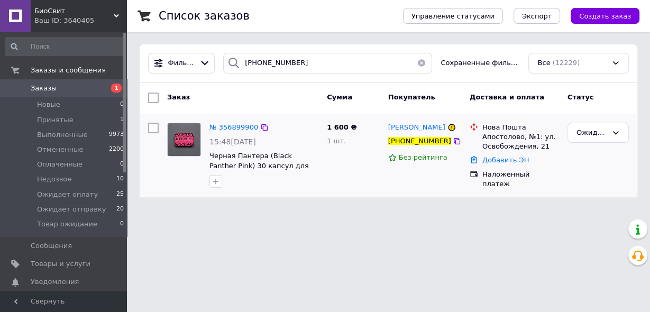
click at [604, 158] on div "Ожидает отправку" at bounding box center [598, 155] width 70 height 75
click at [425, 62] on button "button" at bounding box center [421, 63] width 21 height 21
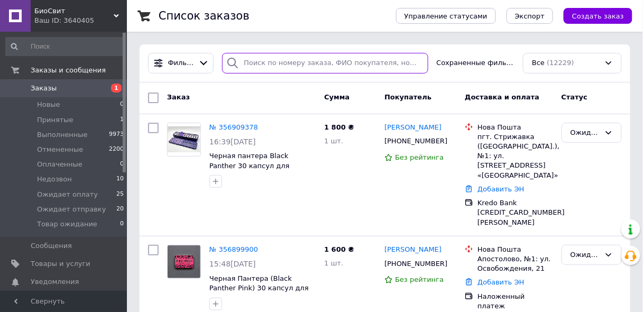
click at [273, 68] on input "search" at bounding box center [325, 63] width 206 height 21
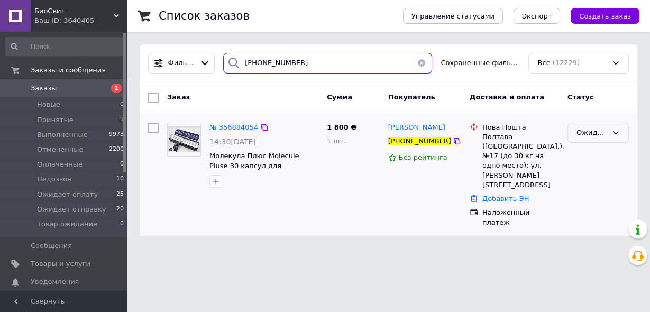
type input "[PHONE_NUMBER]"
click at [581, 133] on div "Ожидает отправку" at bounding box center [591, 132] width 31 height 11
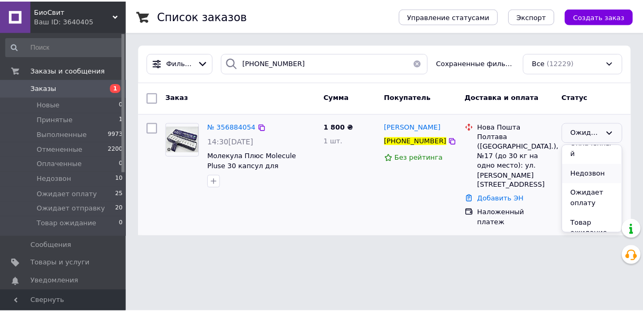
scroll to position [27, 0]
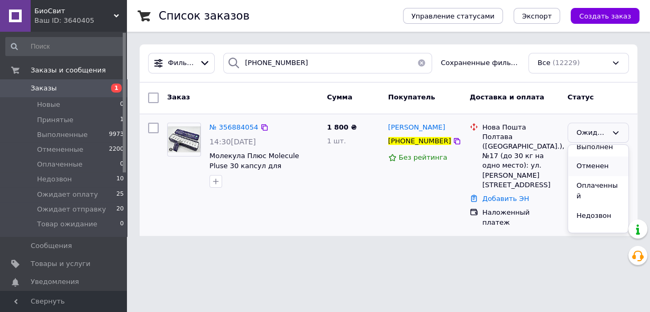
click at [587, 164] on li "Отменен" at bounding box center [598, 167] width 60 height 20
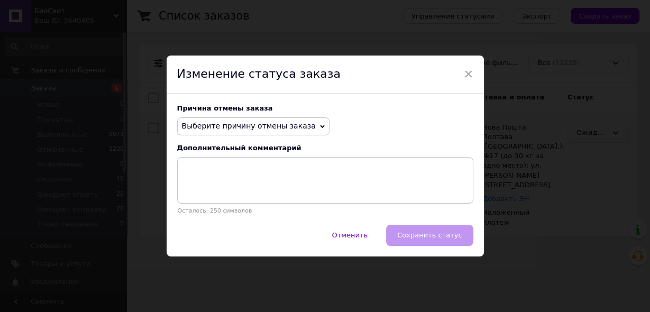
click at [271, 126] on span "Выберите причину отмены заказа" at bounding box center [249, 126] width 134 height 8
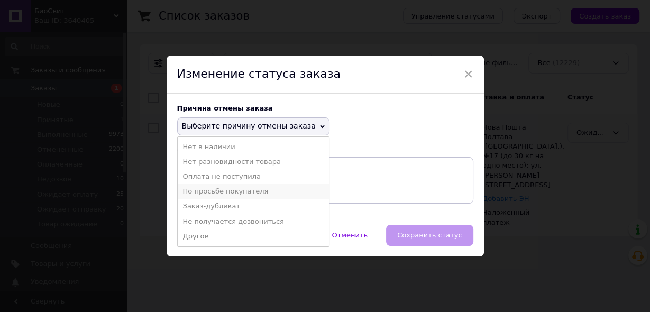
click at [252, 190] on li "По просьбе покупателя" at bounding box center [253, 191] width 151 height 15
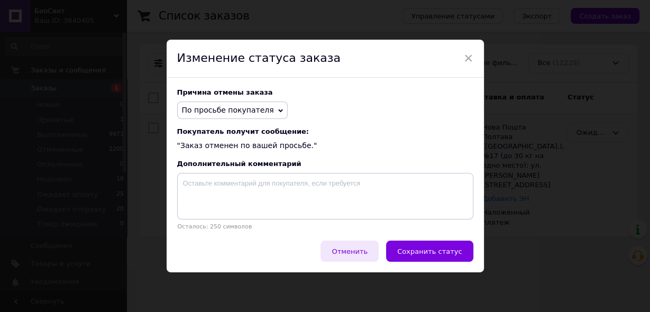
drag, startPoint x: 417, startPoint y: 247, endPoint x: 369, endPoint y: 256, distance: 49.0
click at [412, 250] on span "Сохранить статус" at bounding box center [429, 251] width 65 height 8
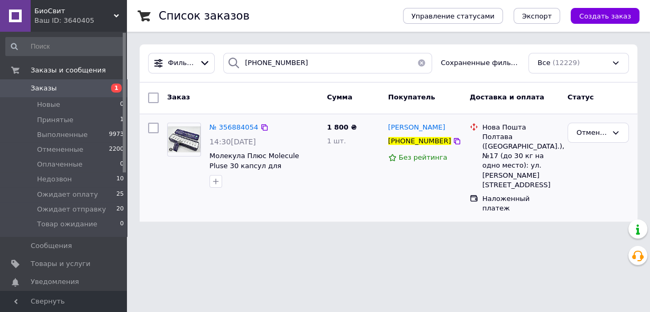
click at [573, 175] on div "Отменен" at bounding box center [598, 167] width 70 height 99
click at [86, 91] on span "Заказы" at bounding box center [64, 89] width 67 height 10
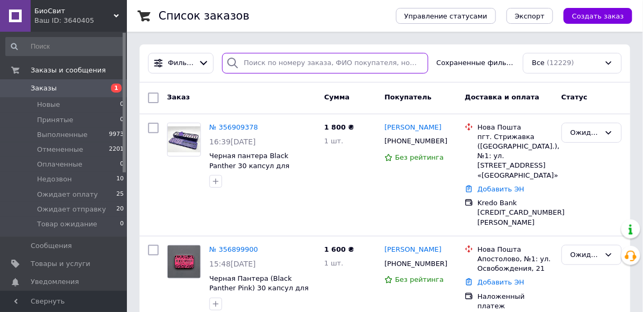
click at [259, 62] on input "search" at bounding box center [325, 63] width 206 height 21
paste input "[PHONE_NUMBER]"
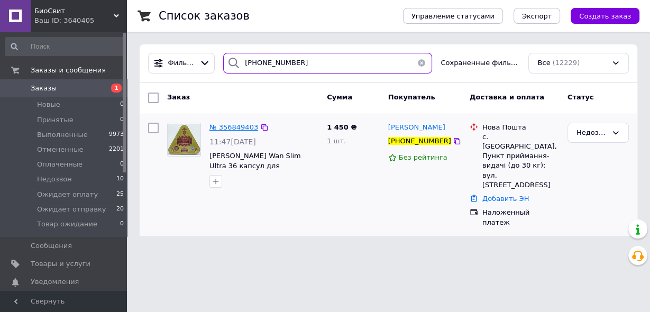
type input "[PHONE_NUMBER]"
click at [245, 123] on span "№ 356849403" at bounding box center [233, 127] width 49 height 8
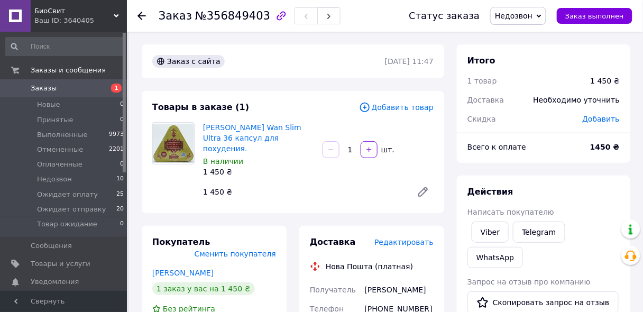
click at [522, 16] on span "Недозвон" at bounding box center [514, 16] width 38 height 8
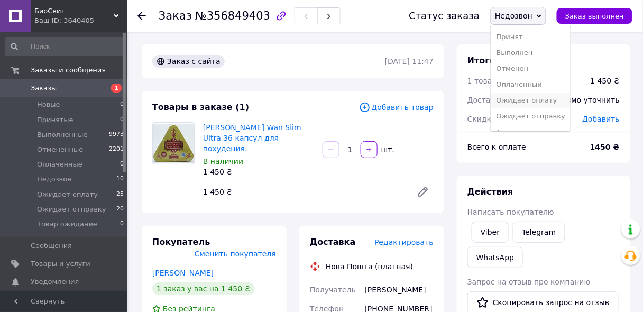
click at [520, 95] on li "Ожидает оплату" at bounding box center [531, 101] width 80 height 16
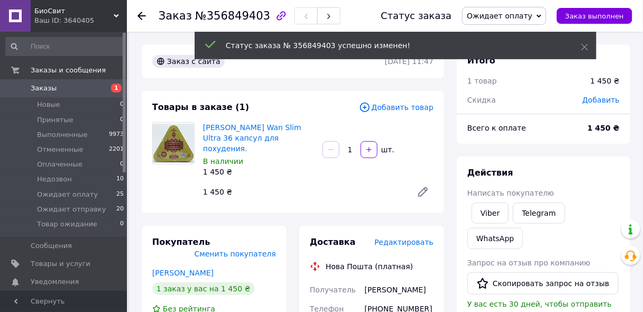
click at [396, 110] on span "Добавить товар" at bounding box center [396, 108] width 75 height 12
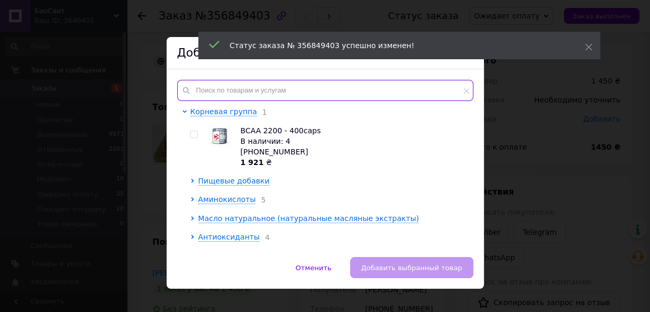
click at [300, 92] on input "text" at bounding box center [325, 90] width 296 height 21
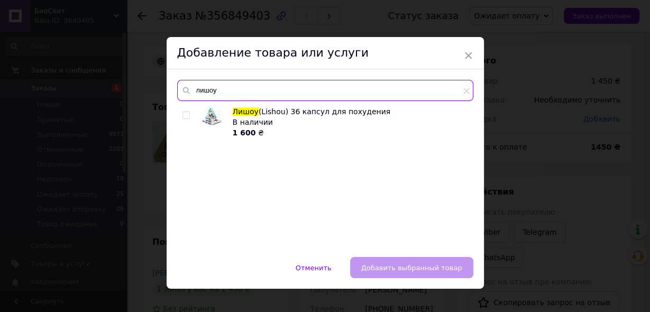
type input "лишоу"
click at [182, 112] on input "checkbox" at bounding box center [185, 115] width 7 height 7
checkbox input "true"
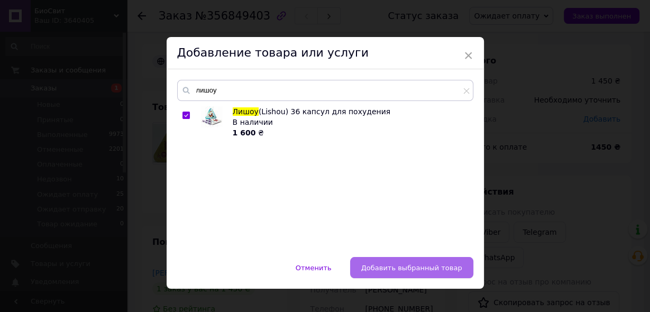
click at [377, 266] on span "Добавить выбранный товар" at bounding box center [411, 268] width 101 height 8
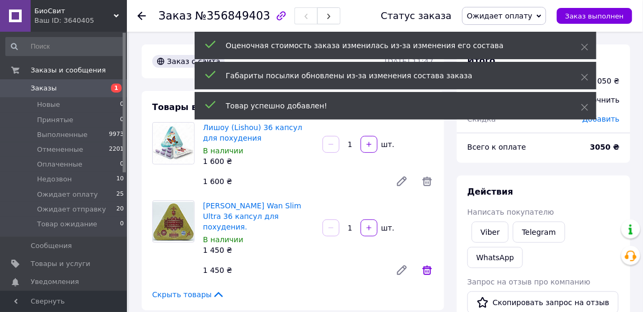
click at [427, 272] on icon at bounding box center [427, 270] width 13 height 13
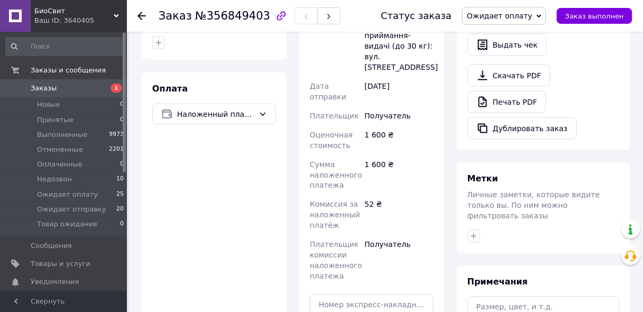
scroll to position [338, 0]
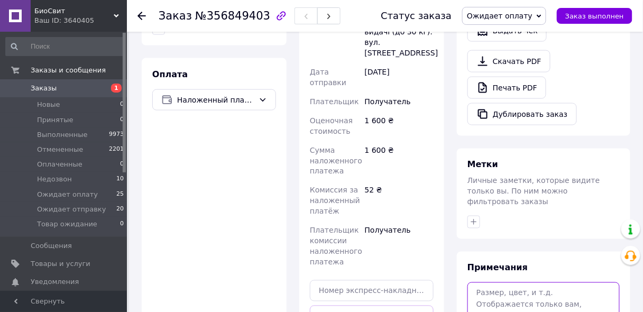
click at [482, 282] on textarea at bounding box center [543, 310] width 152 height 56
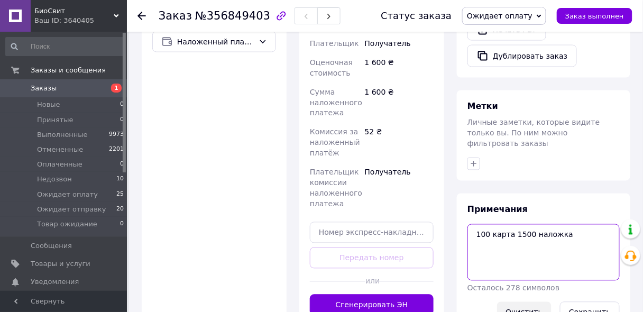
scroll to position [423, 0]
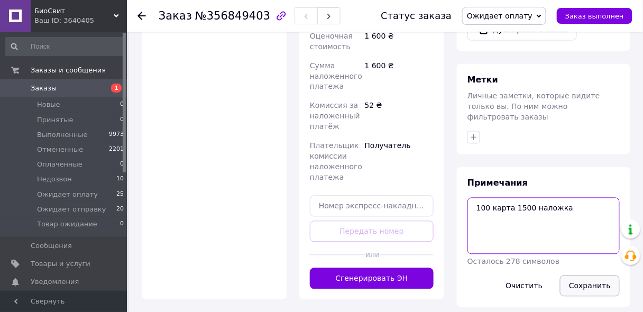
type textarea "100 карта 1500 наложка"
click at [585, 276] on button "Сохранить" at bounding box center [590, 286] width 60 height 21
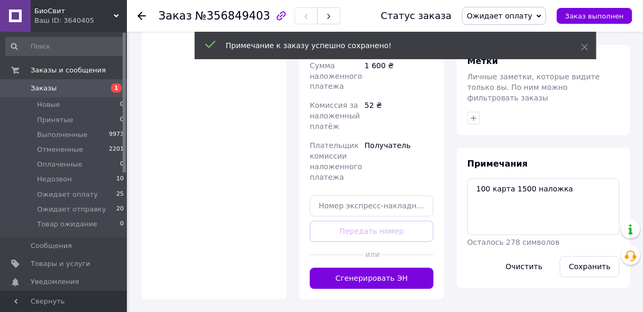
click at [75, 88] on span "Заказы" at bounding box center [64, 89] width 67 height 10
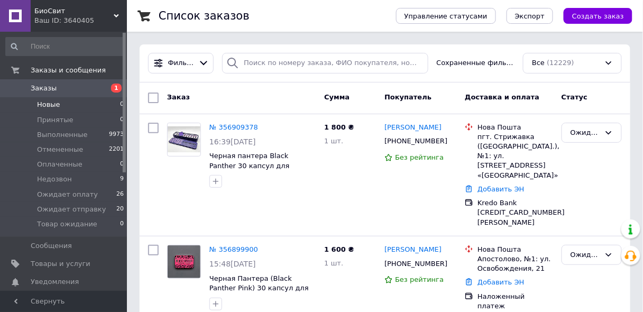
click at [70, 106] on li "Новые 0" at bounding box center [65, 104] width 130 height 15
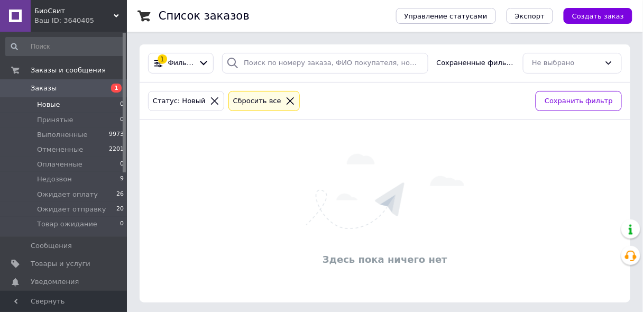
click at [73, 87] on span "Заказы" at bounding box center [64, 89] width 67 height 10
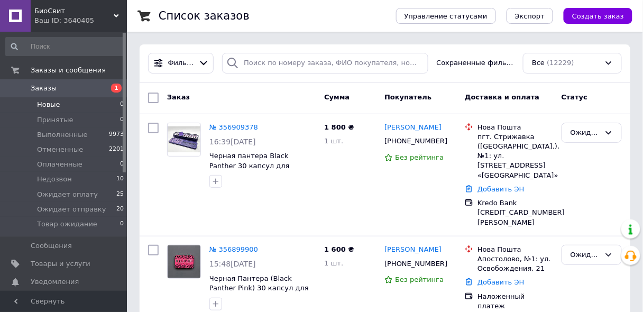
click at [69, 105] on li "Новые 0" at bounding box center [65, 104] width 130 height 15
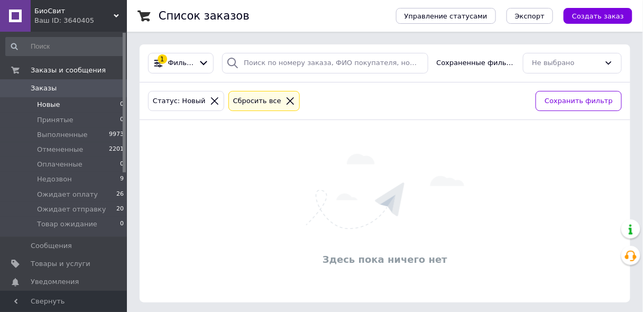
click at [88, 82] on link "Заказы 0" at bounding box center [65, 88] width 130 height 18
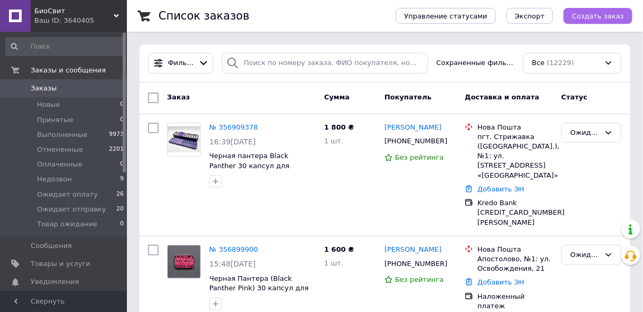
click at [591, 12] on span "Создать заказ" at bounding box center [598, 16] width 52 height 8
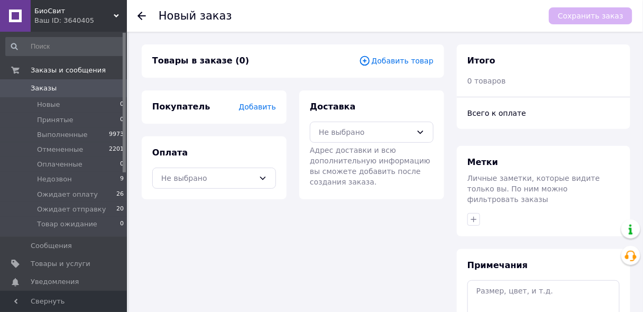
click at [397, 59] on span "Добавить товар" at bounding box center [396, 61] width 75 height 12
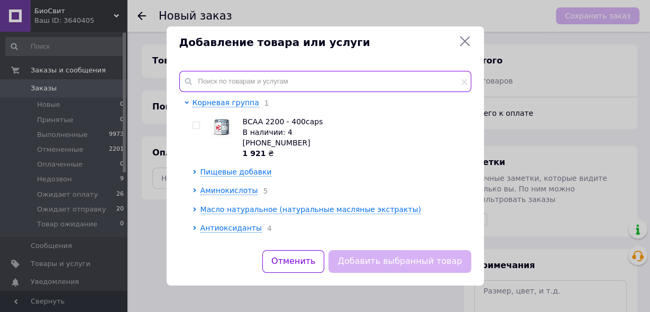
click at [299, 78] on input "text" at bounding box center [325, 81] width 292 height 21
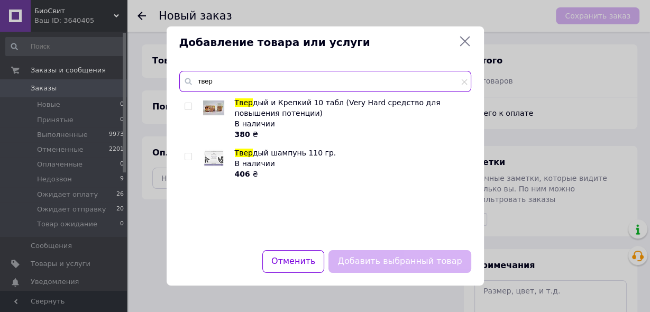
type input "твер"
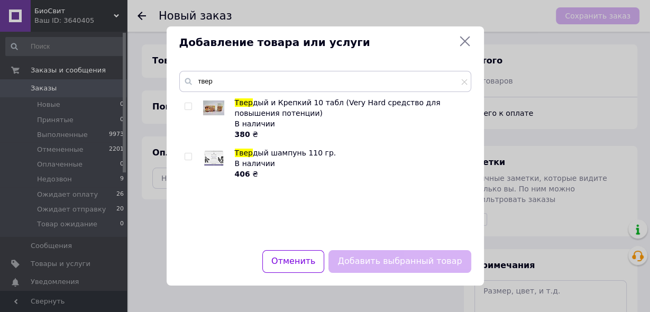
click at [187, 104] on input "checkbox" at bounding box center [188, 106] width 7 height 7
checkbox input "true"
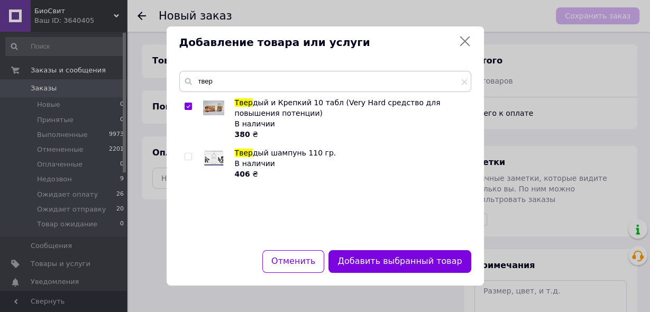
click at [364, 263] on button "Добавить выбранный товар" at bounding box center [399, 261] width 142 height 23
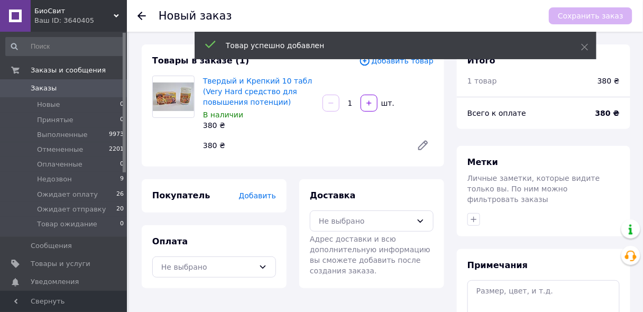
click at [265, 197] on span "Добавить" at bounding box center [257, 195] width 37 height 8
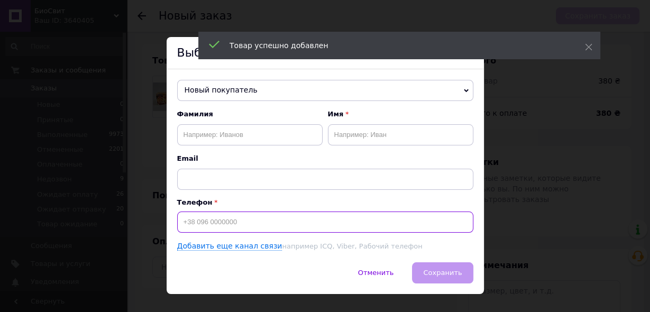
click at [225, 221] on input at bounding box center [325, 222] width 296 height 21
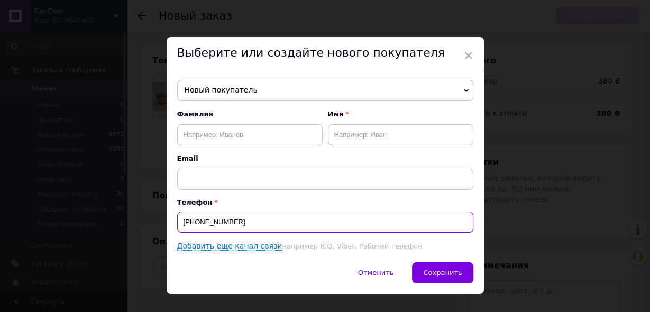
type input "[PHONE_NUMBER]"
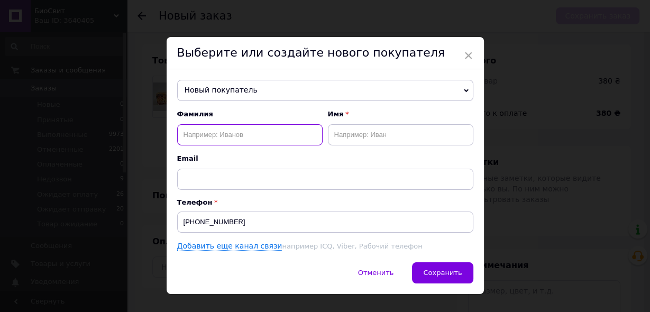
click at [240, 139] on input "text" at bounding box center [249, 134] width 145 height 21
type input "Нелюк"
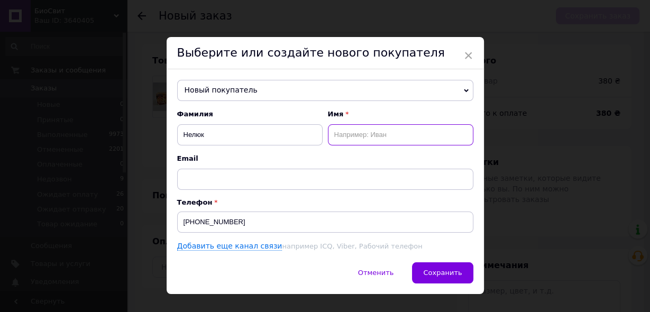
click at [343, 139] on input "text" at bounding box center [400, 134] width 145 height 21
type input "[PERSON_NAME]"
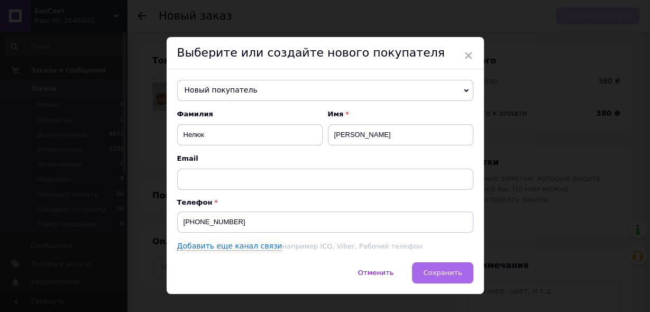
click at [435, 273] on span "Сохранить" at bounding box center [442, 273] width 39 height 8
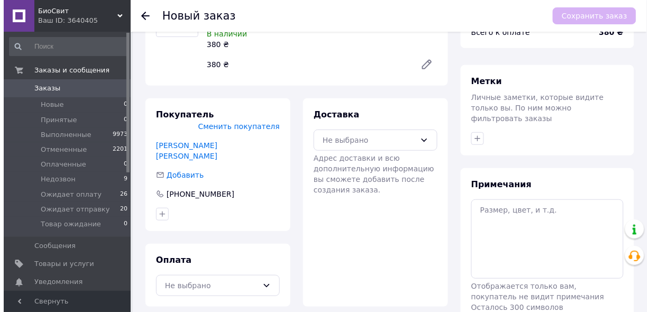
scroll to position [123, 0]
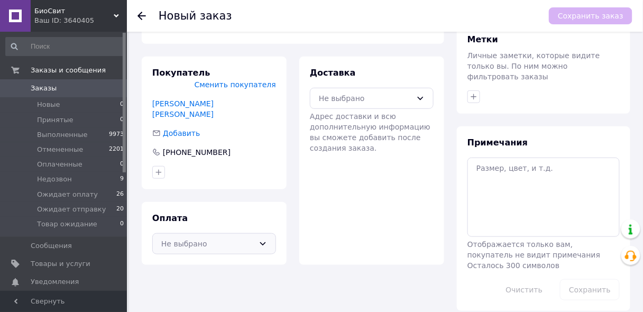
click at [243, 238] on div "Не выбрано" at bounding box center [207, 244] width 93 height 12
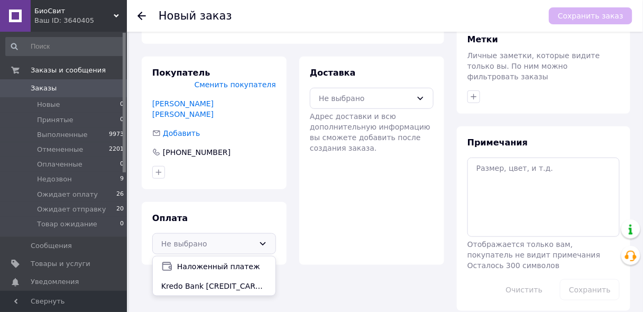
drag, startPoint x: 222, startPoint y: 244, endPoint x: 243, endPoint y: 229, distance: 26.3
click at [223, 261] on span "Наложенный платеж" at bounding box center [222, 266] width 90 height 11
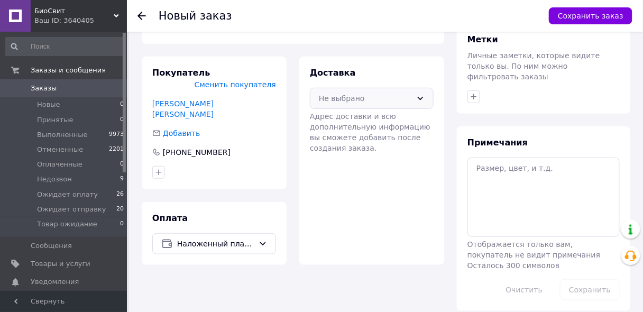
click at [400, 96] on div "Не выбрано" at bounding box center [365, 99] width 93 height 12
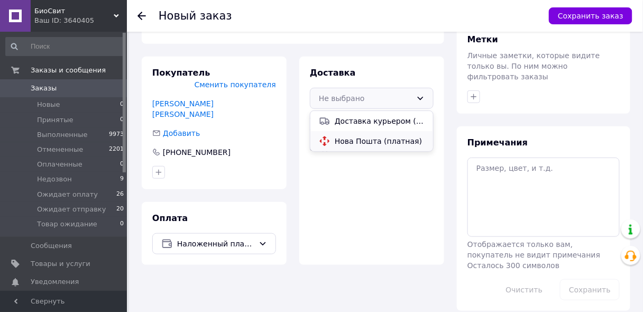
click at [372, 142] on span "Нова Пошта (платная)" at bounding box center [380, 141] width 90 height 11
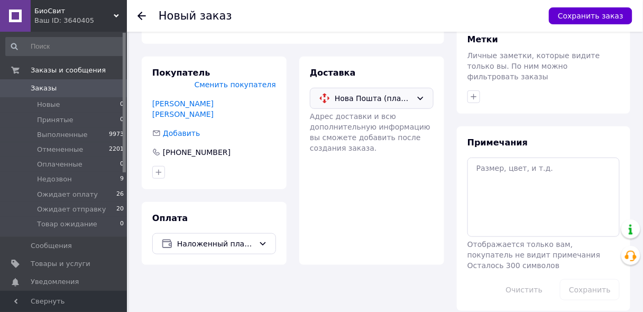
click at [589, 22] on button "Сохранить заказ" at bounding box center [591, 15] width 84 height 17
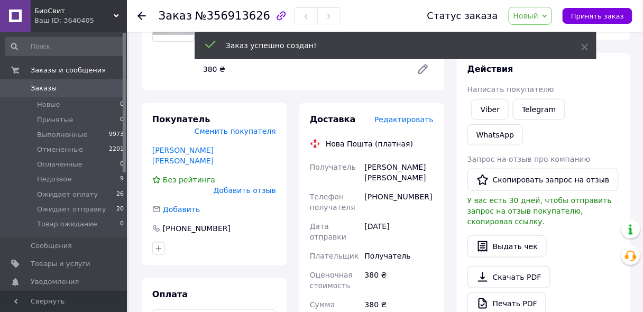
click at [399, 120] on span "Редактировать" at bounding box center [403, 119] width 59 height 8
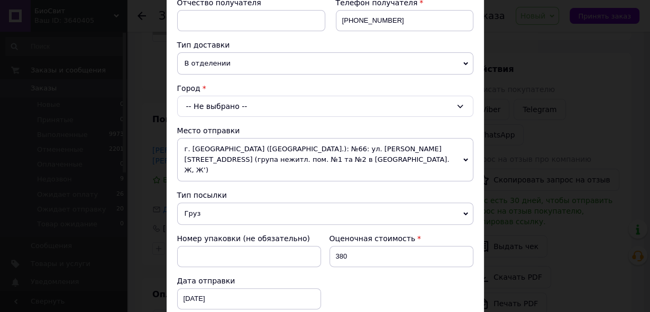
scroll to position [212, 0]
click at [237, 102] on div "-- Не выбрано --" at bounding box center [325, 105] width 296 height 21
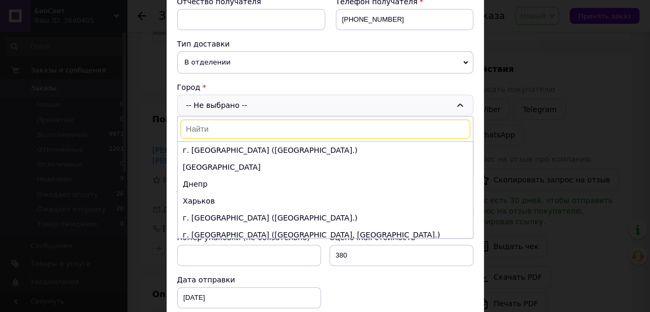
click at [227, 129] on input at bounding box center [325, 129] width 290 height 19
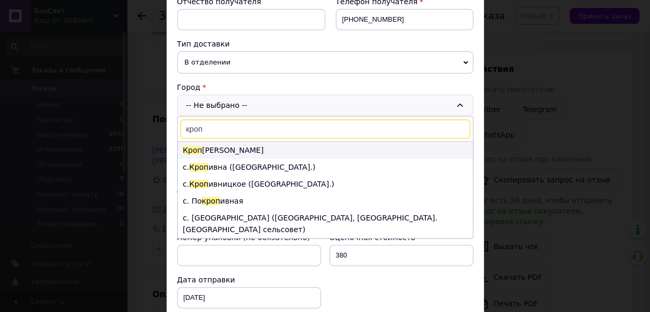
type input "кроп"
click at [224, 145] on li "[PERSON_NAME]" at bounding box center [325, 150] width 295 height 17
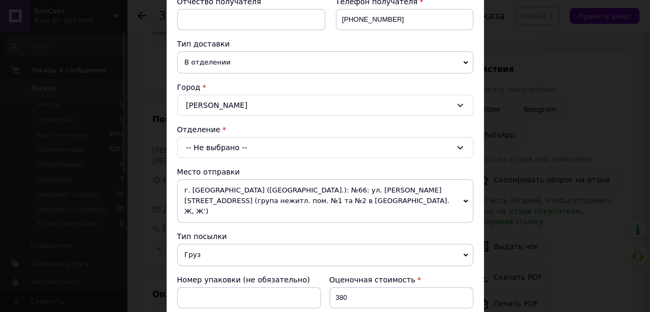
click at [225, 145] on div "-- Не выбрано --" at bounding box center [325, 147] width 296 height 21
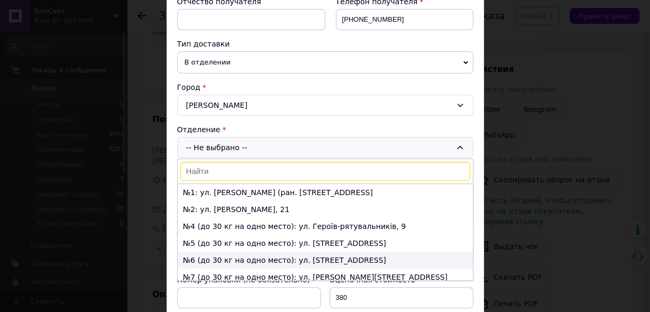
click at [264, 255] on li "№6 (до 30 кг на одно место): ул. [STREET_ADDRESS]" at bounding box center [325, 260] width 295 height 17
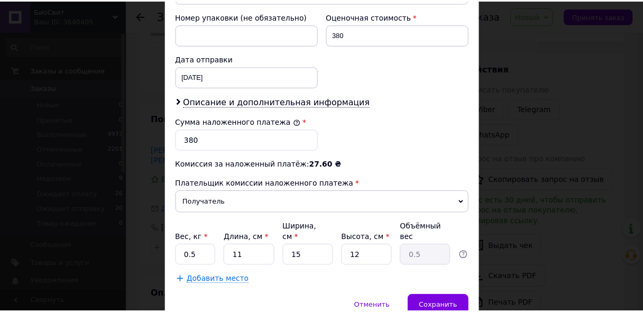
scroll to position [499, 0]
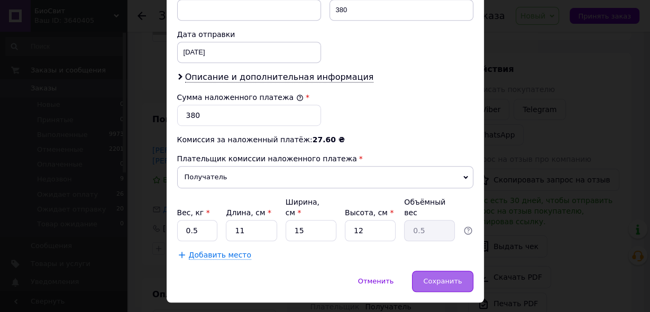
click at [436, 271] on div "Сохранить" at bounding box center [442, 281] width 61 height 21
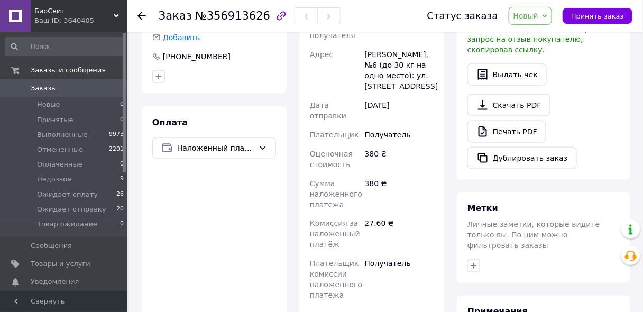
scroll to position [377, 0]
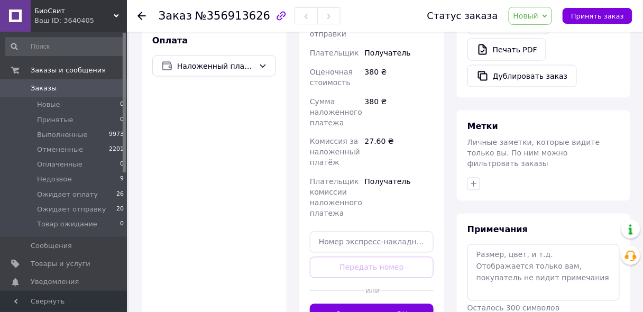
click at [539, 12] on span "Новый" at bounding box center [525, 16] width 25 height 8
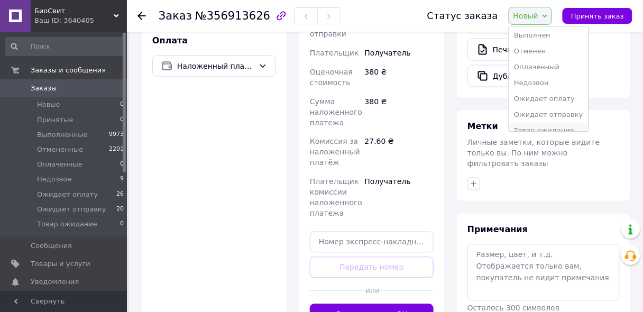
scroll to position [27, 0]
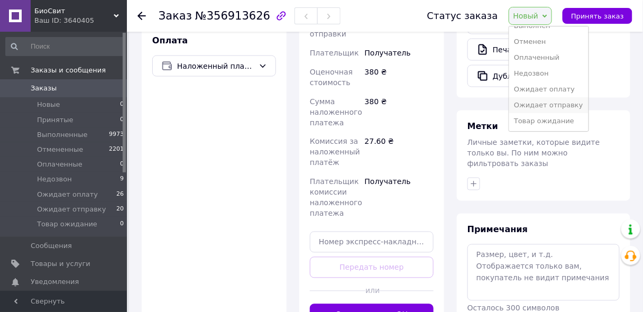
click at [550, 105] on li "Ожидает отправку" at bounding box center [549, 105] width 80 height 16
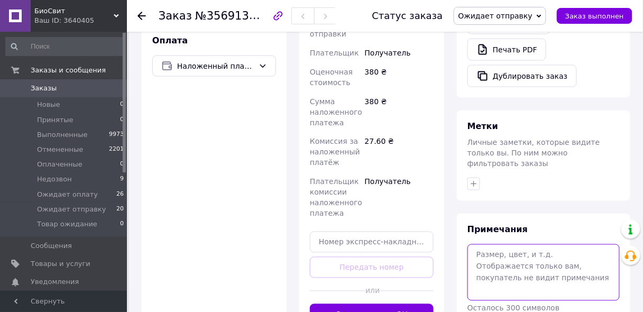
click at [491, 244] on textarea at bounding box center [543, 272] width 152 height 56
paste textarea "Super Avana (аванафил + дапоксетин)"
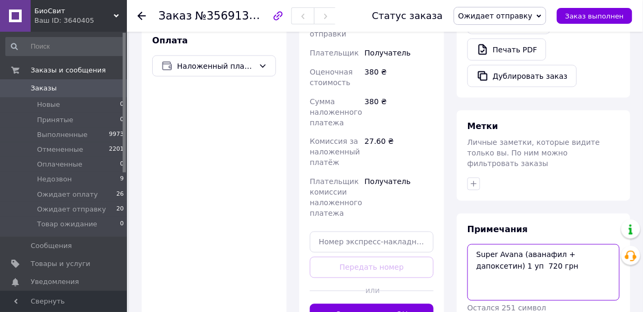
type textarea "Super Avana (аванафил + дапоксетин) 1 уп 720 грн"
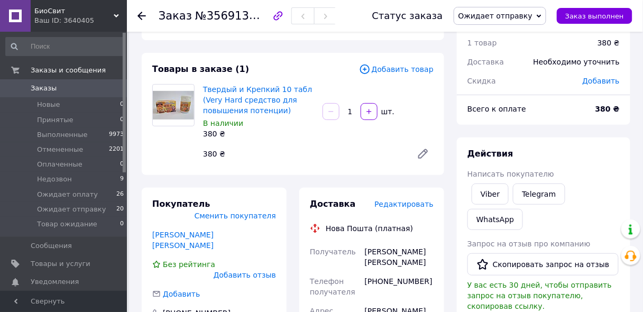
scroll to position [0, 0]
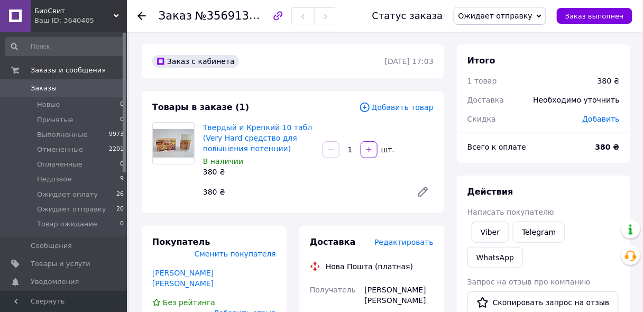
click at [97, 87] on span "Заказы" at bounding box center [64, 89] width 67 height 10
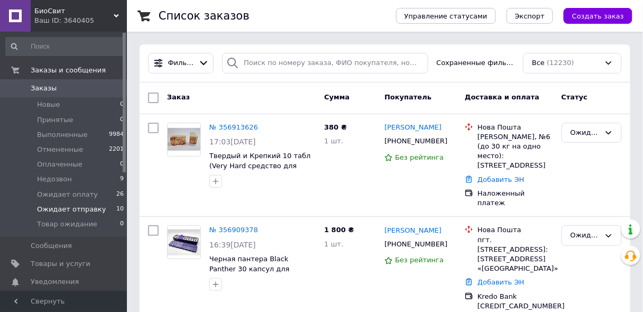
click at [89, 209] on span "Ожидает отправку" at bounding box center [71, 210] width 69 height 10
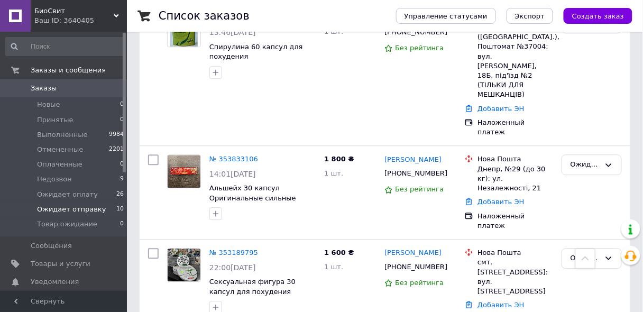
scroll to position [613, 0]
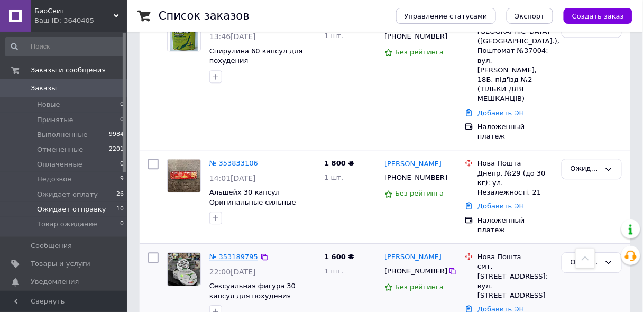
click at [238, 253] on link "№ 353189795" at bounding box center [233, 257] width 49 height 8
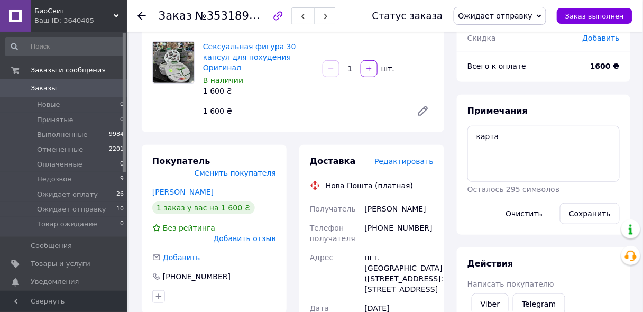
scroll to position [85, 0]
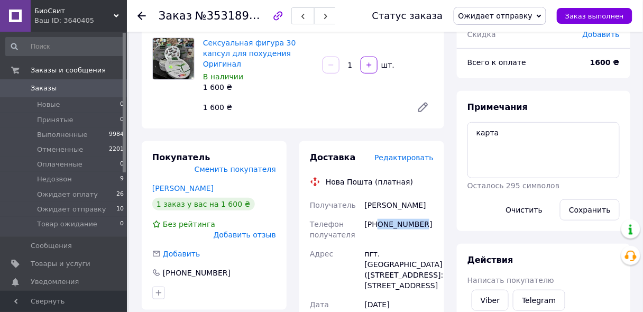
drag, startPoint x: 378, startPoint y: 214, endPoint x: 423, endPoint y: 219, distance: 45.8
click at [423, 219] on div "[PHONE_NUMBER]" at bounding box center [399, 230] width 73 height 30
copy div "0969284542"
click at [301, 278] on div "Доставка Редактировать Нова Пошта (платная) Получатель [PERSON_NAME] Телефон по…" at bounding box center [371, 313] width 145 height 345
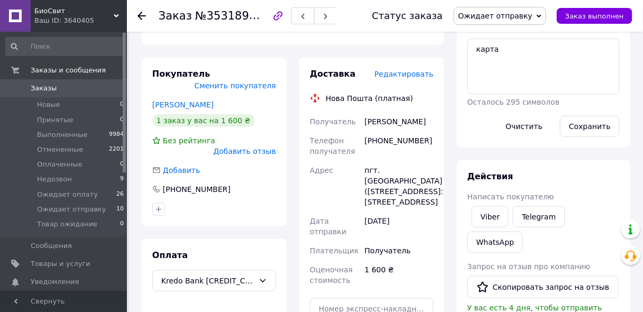
scroll to position [169, 0]
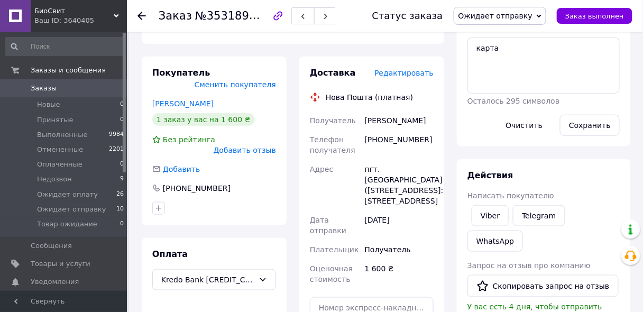
click at [381, 130] on div "[PHONE_NUMBER]" at bounding box center [399, 145] width 73 height 30
copy div "380969284542"
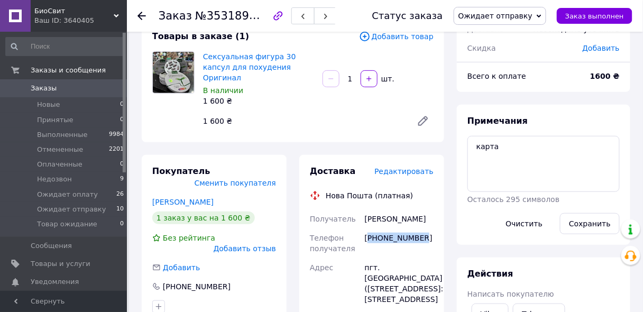
scroll to position [85, 0]
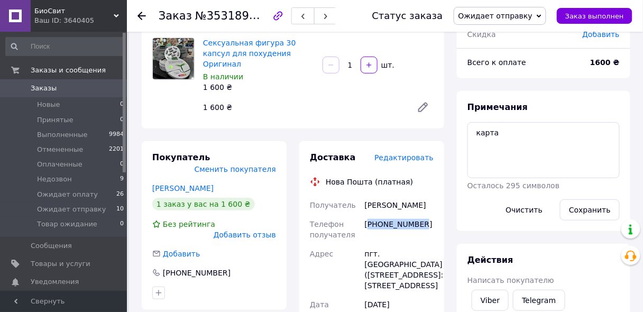
click at [580, 14] on span "Заказ выполнен" at bounding box center [594, 16] width 59 height 8
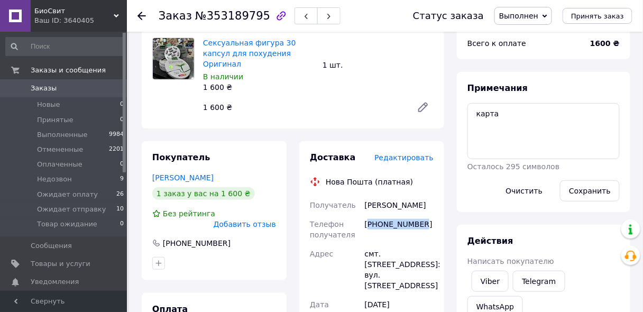
drag, startPoint x: 366, startPoint y: 195, endPoint x: 429, endPoint y: 197, distance: 63.5
click at [429, 197] on div "[PERSON_NAME]" at bounding box center [399, 205] width 73 height 19
copy div "[PERSON_NAME]"
click at [397, 244] on div "смт. [STREET_ADDRESS]: вул. [STREET_ADDRESS]" at bounding box center [399, 269] width 73 height 51
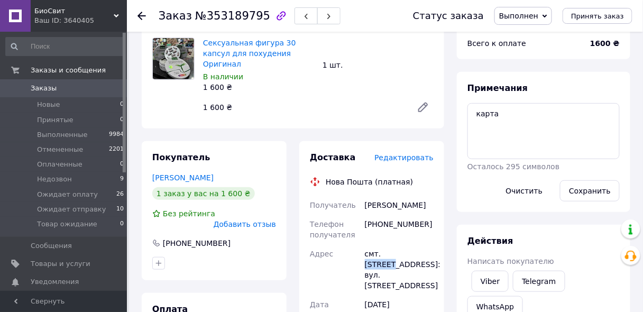
copy div "[PERSON_NAME]"
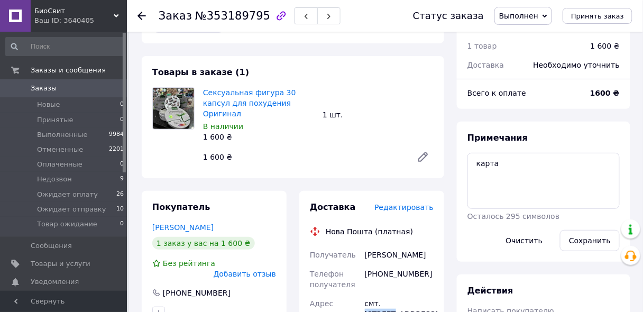
scroll to position [0, 0]
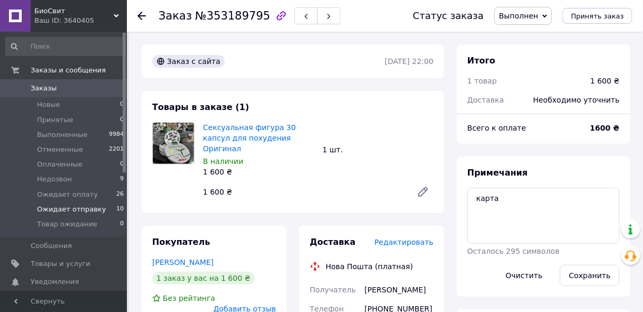
click at [89, 209] on span "Ожидает отправку" at bounding box center [71, 210] width 69 height 10
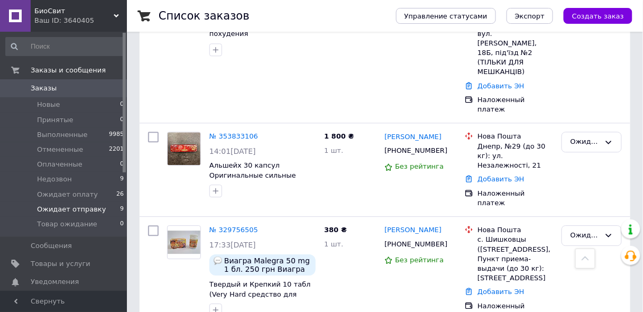
scroll to position [594, 0]
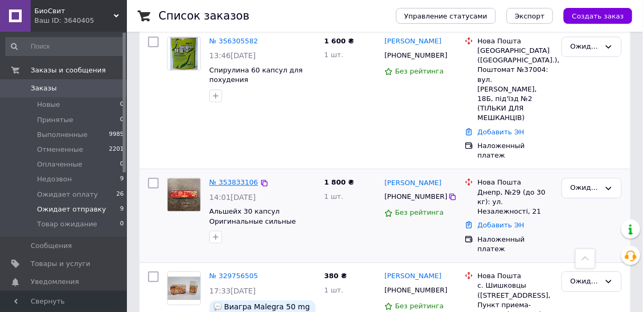
click at [238, 178] on link "№ 353833106" at bounding box center [233, 182] width 49 height 8
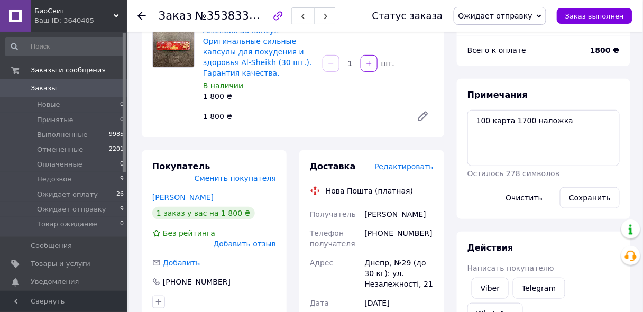
scroll to position [96, 0]
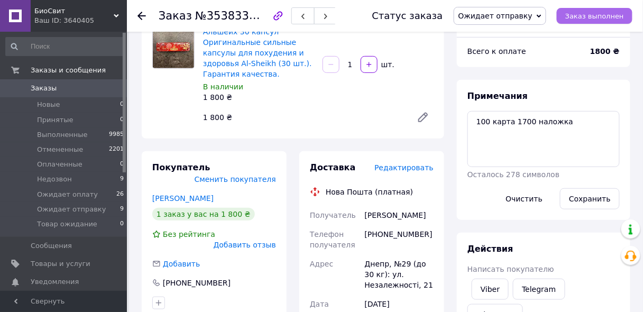
click at [581, 17] on span "Заказ выполнен" at bounding box center [594, 16] width 59 height 8
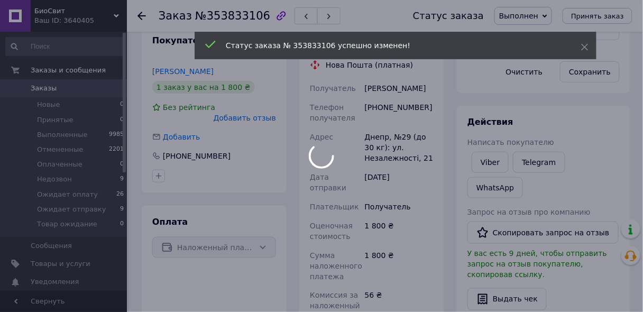
scroll to position [287, 0]
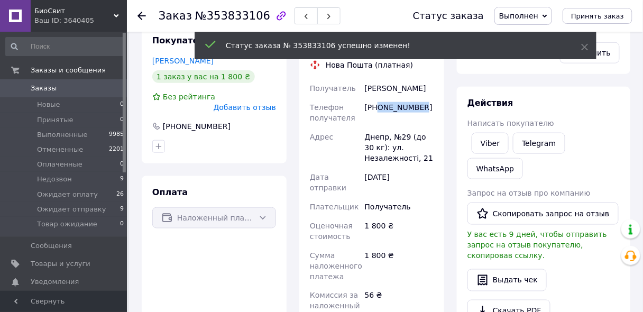
drag, startPoint x: 378, startPoint y: 107, endPoint x: 428, endPoint y: 108, distance: 50.2
click at [428, 108] on div "[PHONE_NUMBER]" at bounding box center [399, 113] width 73 height 30
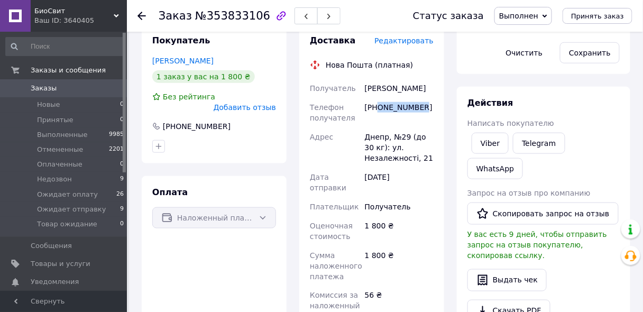
copy div "0995364948"
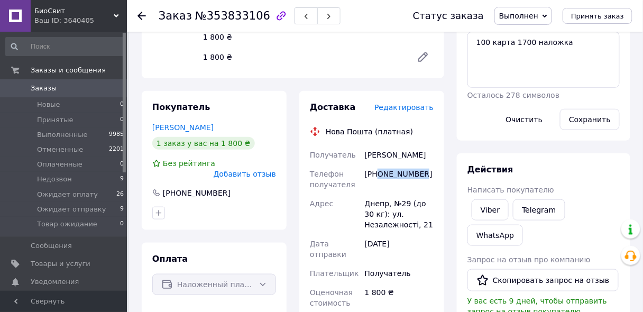
scroll to position [96, 0]
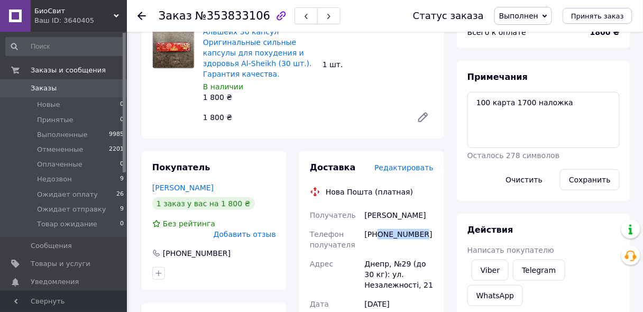
drag, startPoint x: 365, startPoint y: 217, endPoint x: 427, endPoint y: 214, distance: 62.0
click at [427, 214] on div "[PERSON_NAME]" at bounding box center [399, 215] width 73 height 19
copy div "[PERSON_NAME]"
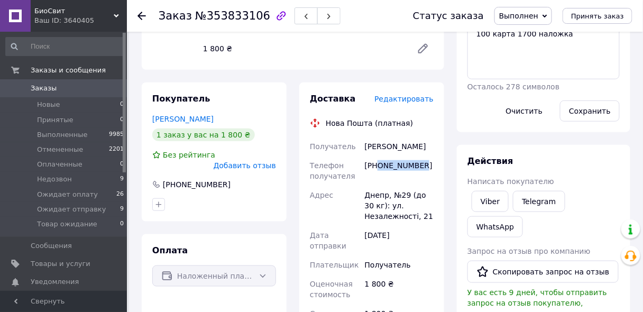
scroll to position [180, 0]
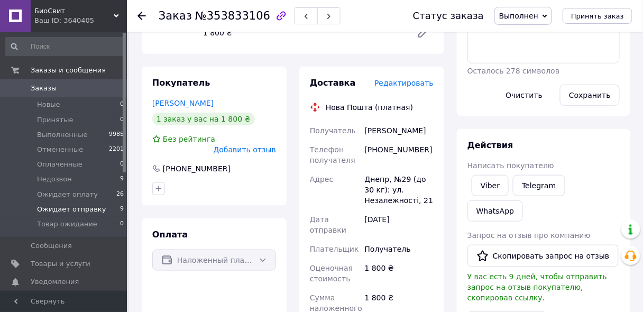
click at [95, 207] on span "Ожидает отправку" at bounding box center [71, 210] width 69 height 10
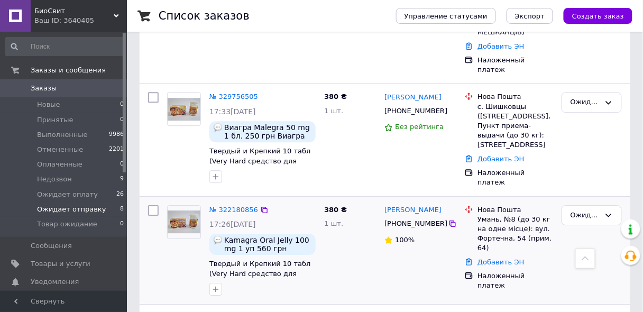
scroll to position [681, 0]
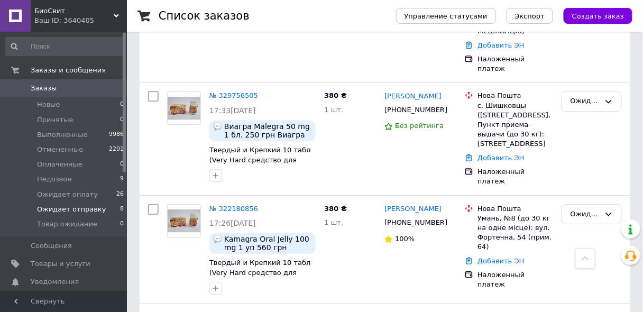
click at [92, 207] on span "Ожидает отправку" at bounding box center [71, 210] width 69 height 10
